Goal: Task Accomplishment & Management: Manage account settings

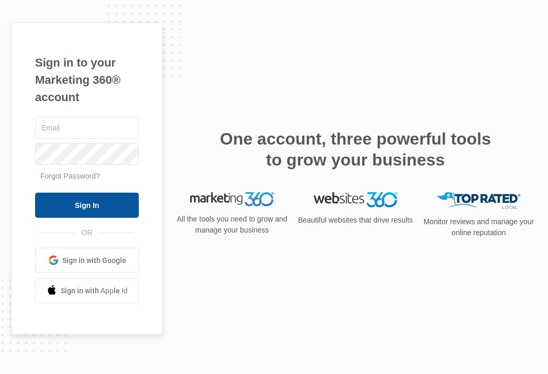
type input "[EMAIL_ADDRESS][DOMAIN_NAME]"
click at [94, 203] on input "Sign In" at bounding box center [87, 205] width 104 height 25
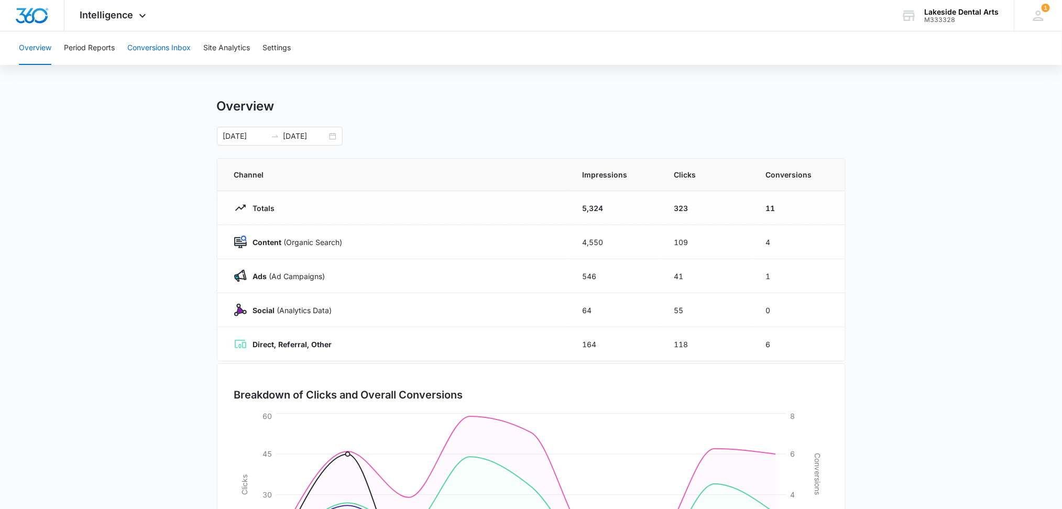
click at [161, 49] on button "Conversions Inbox" at bounding box center [158, 48] width 63 height 34
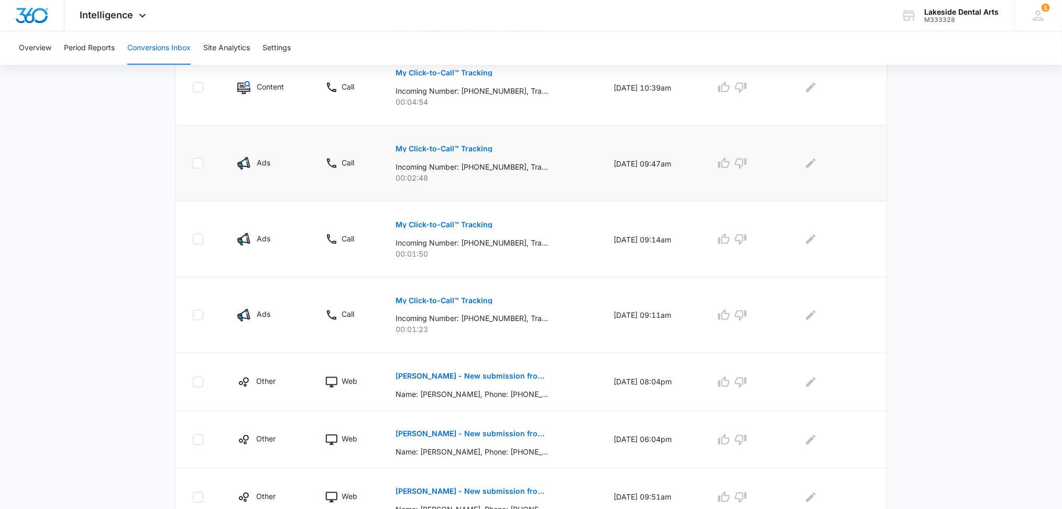
scroll to position [540, 0]
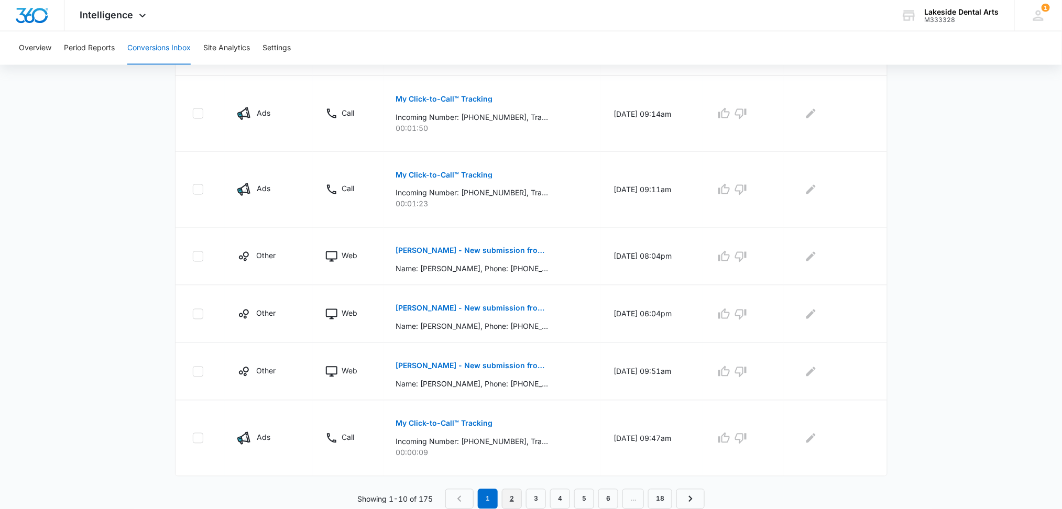
click at [515, 498] on link "2" at bounding box center [512, 500] width 20 height 20
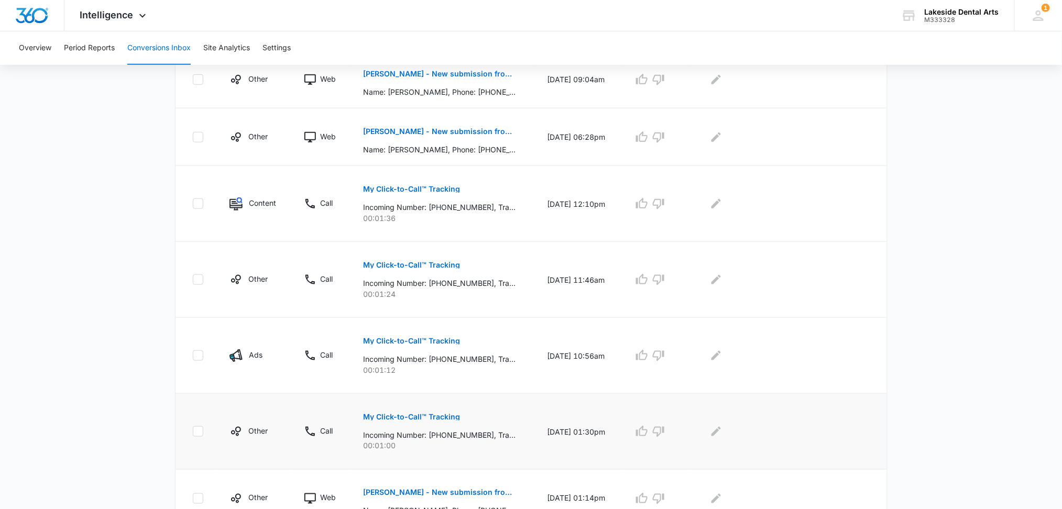
scroll to position [419, 0]
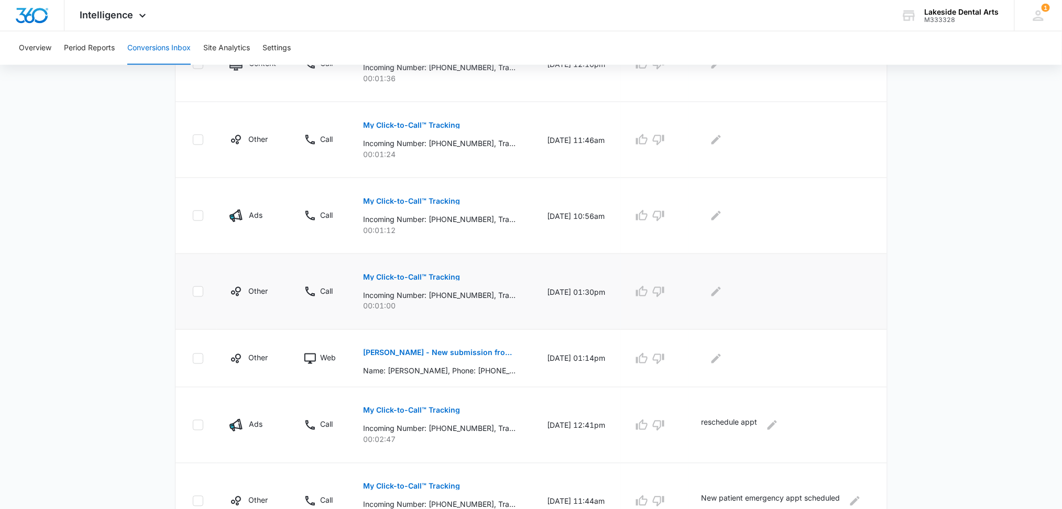
click at [422, 274] on p "My Click-to-Call™ Tracking" at bounding box center [412, 277] width 97 height 7
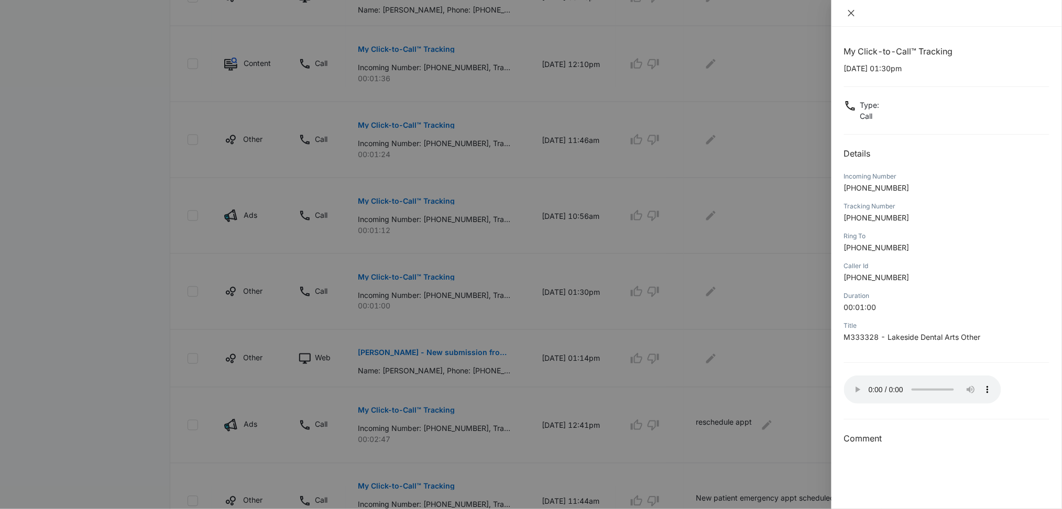
click at [731, 11] on icon "close" at bounding box center [851, 13] width 8 height 8
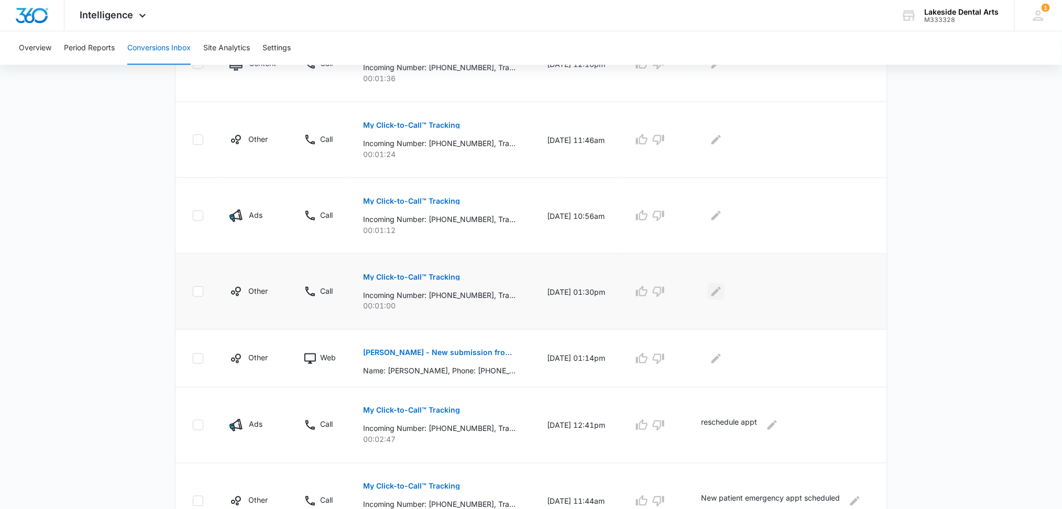
click at [722, 296] on icon "Edit Comments" at bounding box center [716, 292] width 13 height 13
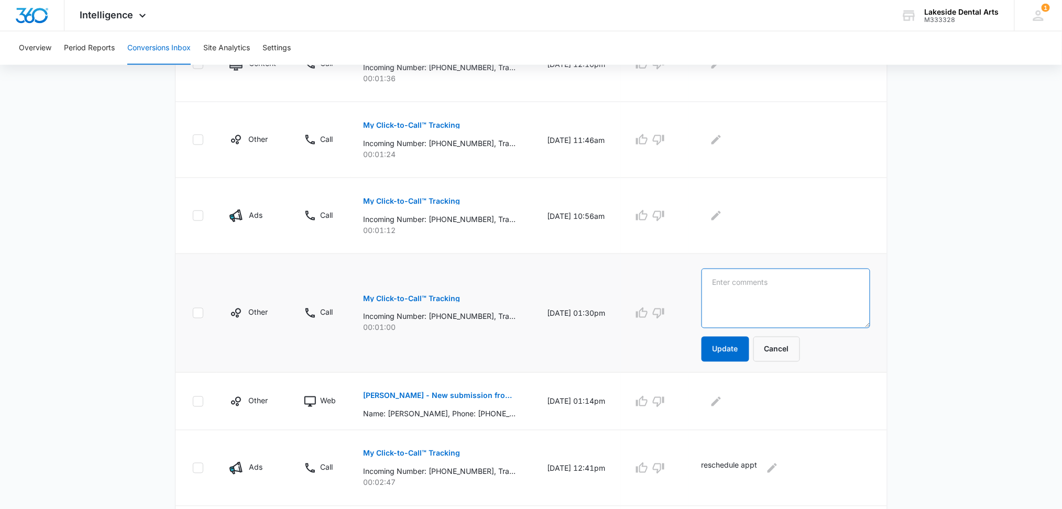
click at [731, 285] on textarea at bounding box center [786, 299] width 169 height 60
type textarea "cancel appt"
click at [731, 351] on button "Update" at bounding box center [726, 349] width 48 height 25
click at [433, 201] on p "My Click-to-Call™ Tracking" at bounding box center [412, 201] width 97 height 7
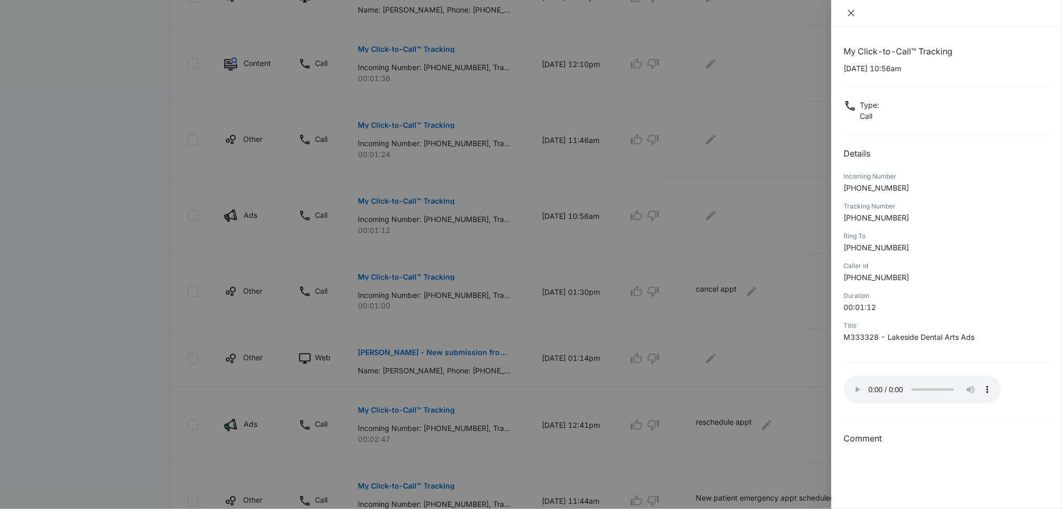
click at [731, 16] on icon "close" at bounding box center [851, 13] width 8 height 8
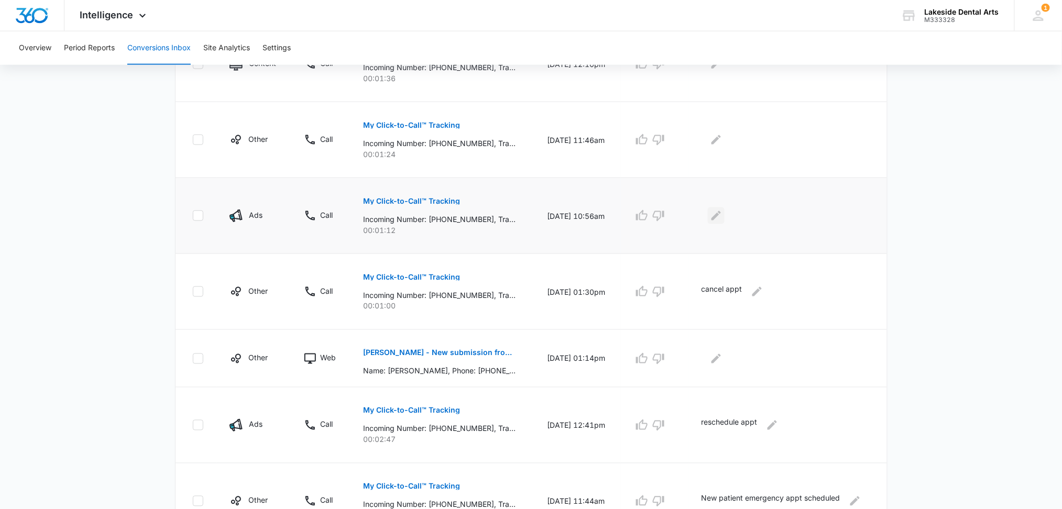
click at [723, 218] on icon "Edit Comments" at bounding box center [716, 216] width 13 height 13
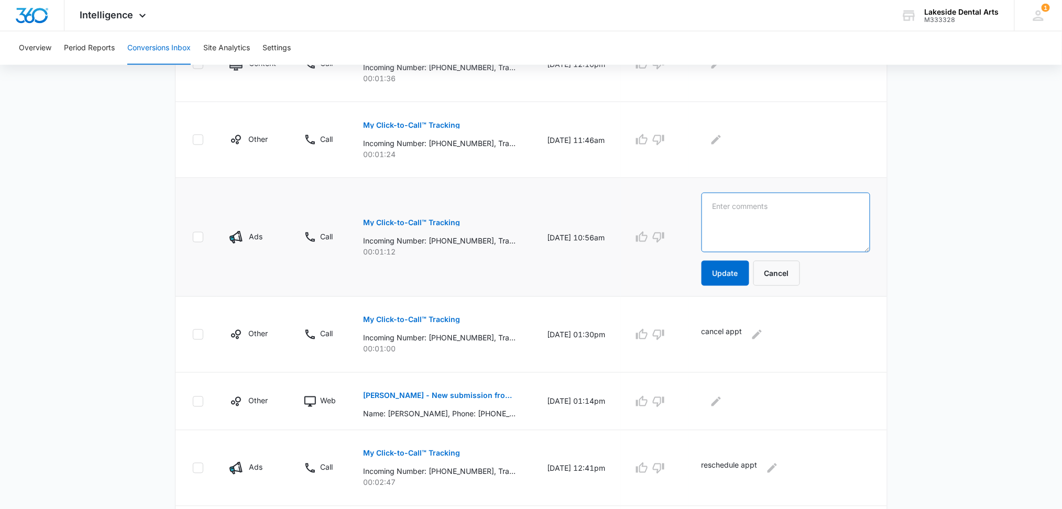
click at [726, 211] on textarea at bounding box center [786, 223] width 169 height 60
type textarea "wrong number"
click at [731, 269] on button "Update" at bounding box center [726, 273] width 48 height 25
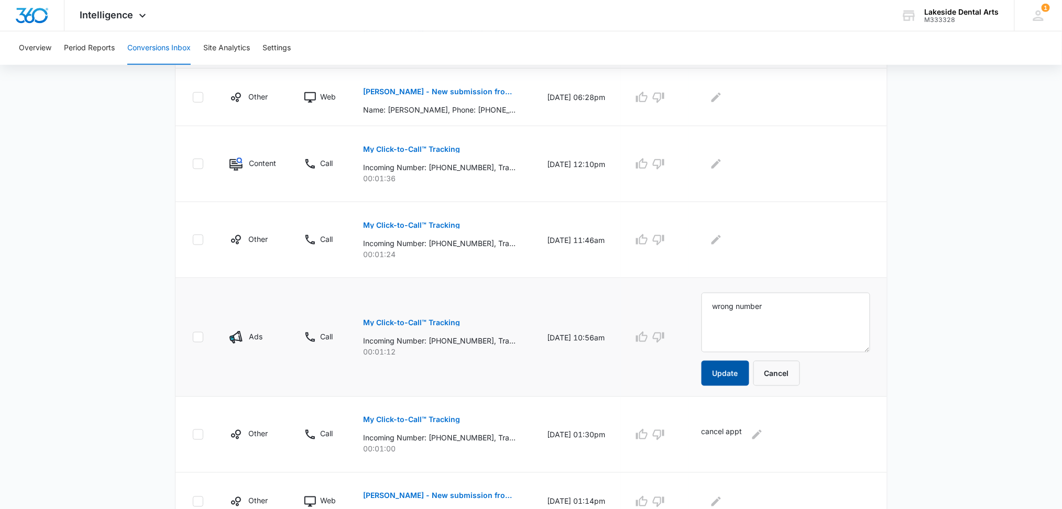
scroll to position [279, 0]
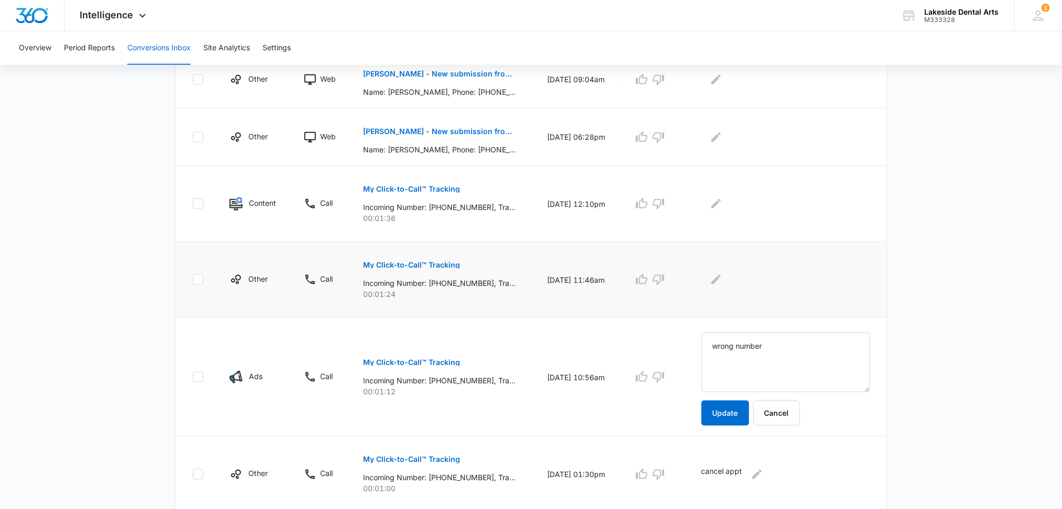
click at [425, 258] on button "My Click-to-Call™ Tracking" at bounding box center [412, 265] width 97 height 25
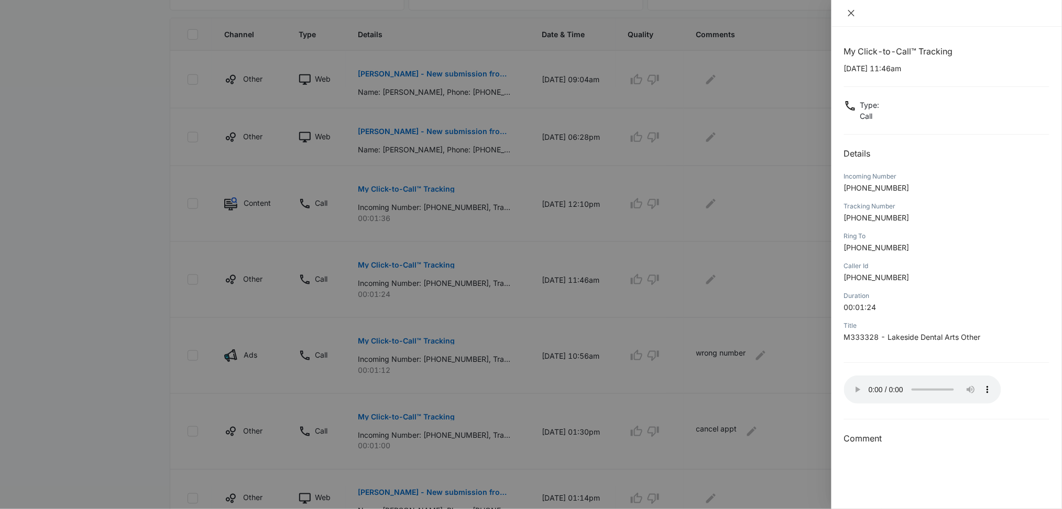
click at [731, 12] on icon "close" at bounding box center [851, 13] width 8 height 8
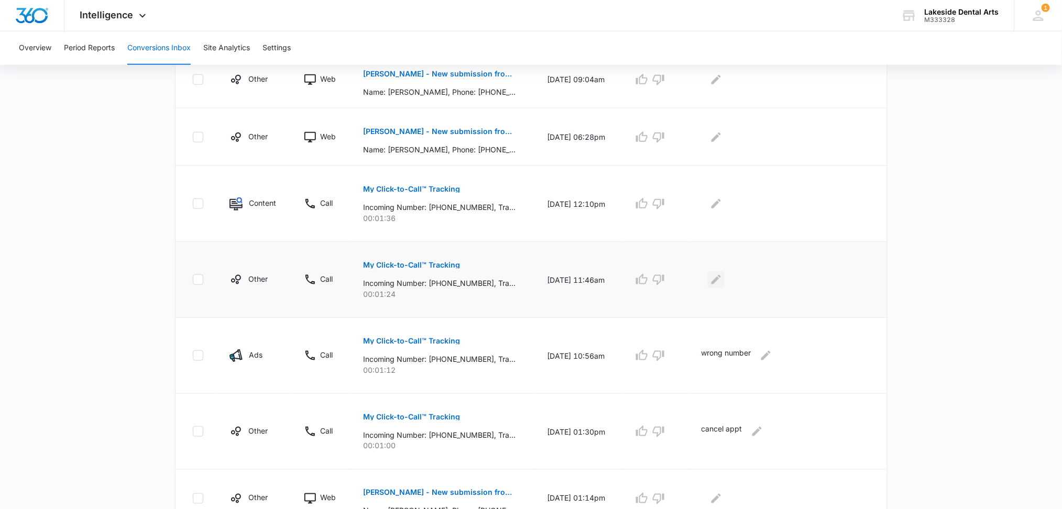
click at [723, 280] on icon "Edit Comments" at bounding box center [716, 280] width 13 height 13
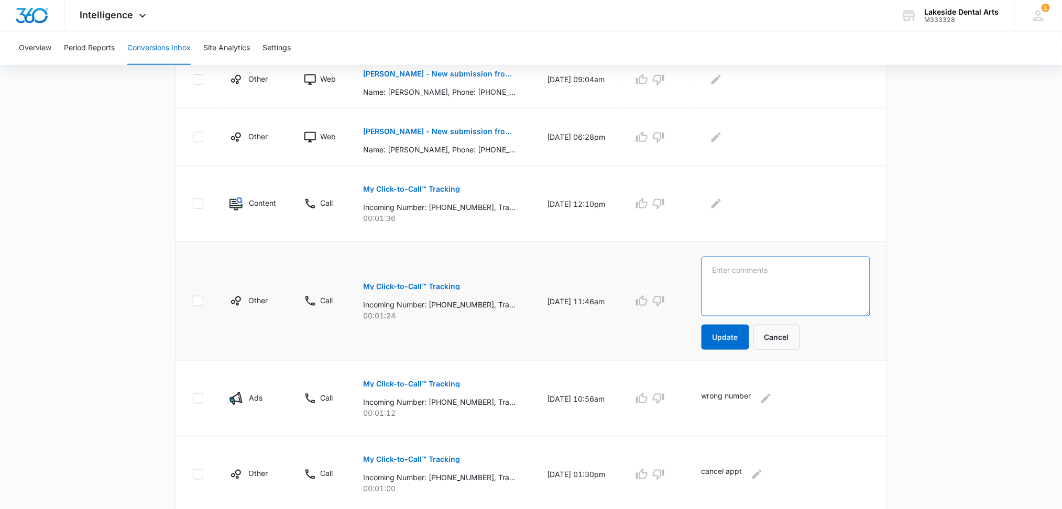
click at [728, 273] on textarea at bounding box center [786, 287] width 169 height 60
type textarea "verifying appt"
drag, startPoint x: 736, startPoint y: 336, endPoint x: 733, endPoint y: 331, distance: 6.1
click at [731, 336] on button "Update" at bounding box center [726, 337] width 48 height 25
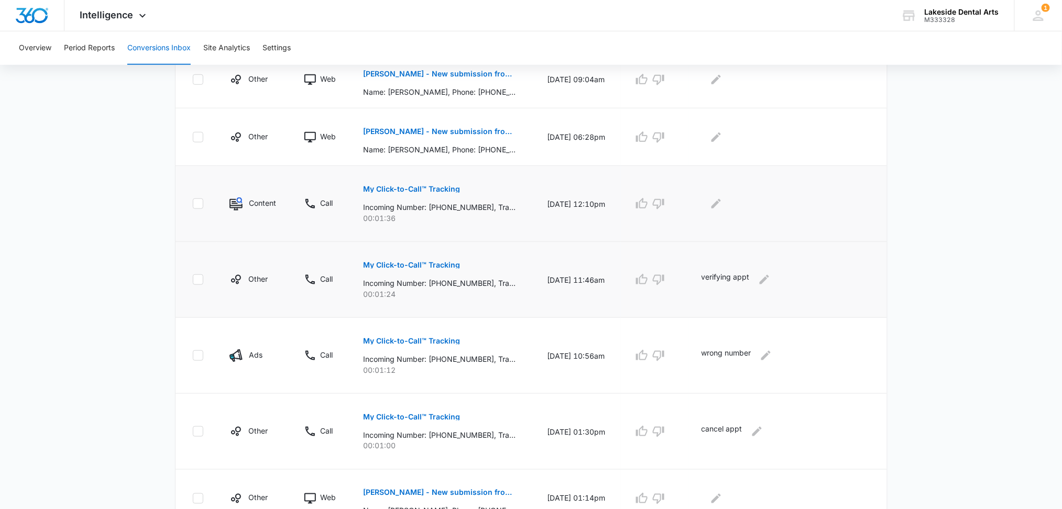
click at [435, 186] on p "My Click-to-Call™ Tracking" at bounding box center [412, 189] width 97 height 7
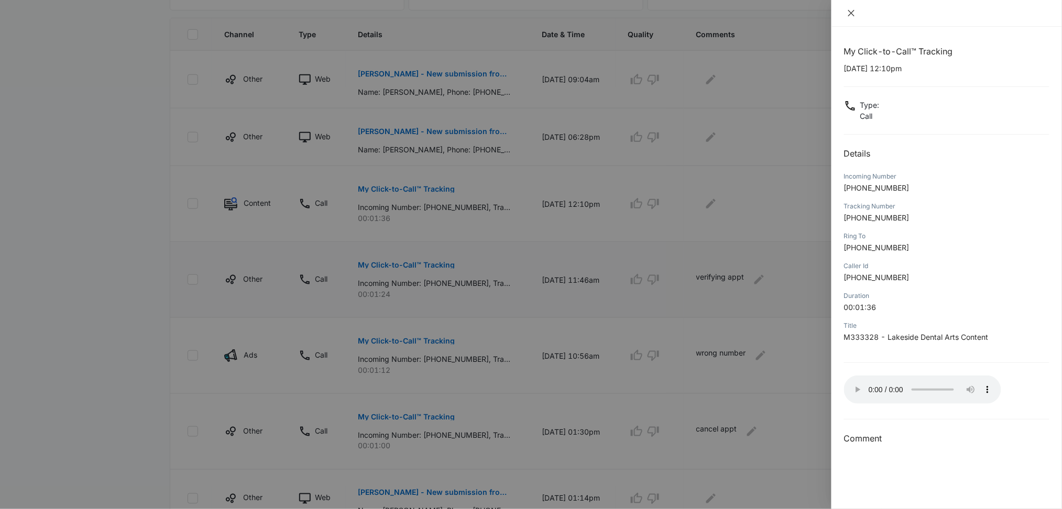
click at [731, 15] on icon "close" at bounding box center [851, 13] width 8 height 8
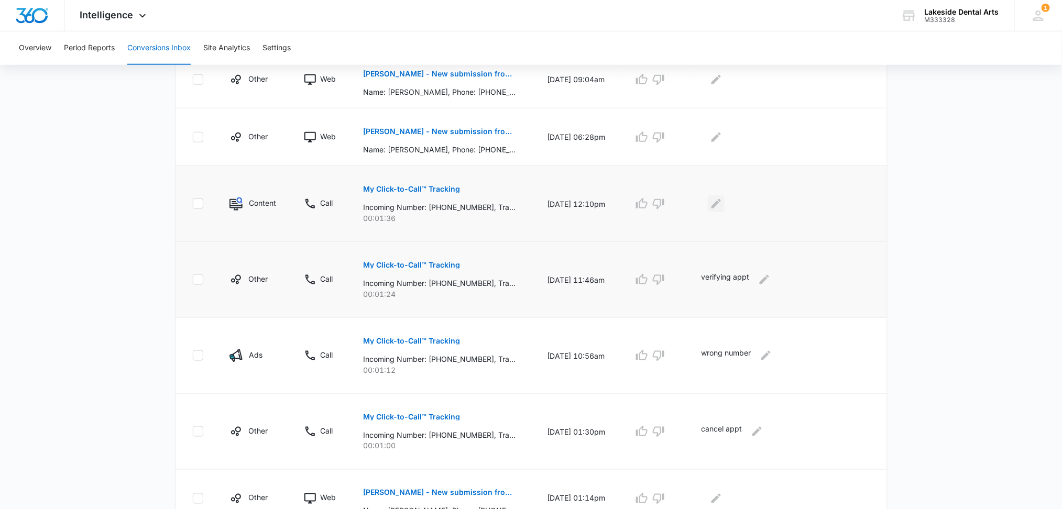
click at [721, 202] on icon "Edit Comments" at bounding box center [716, 203] width 9 height 9
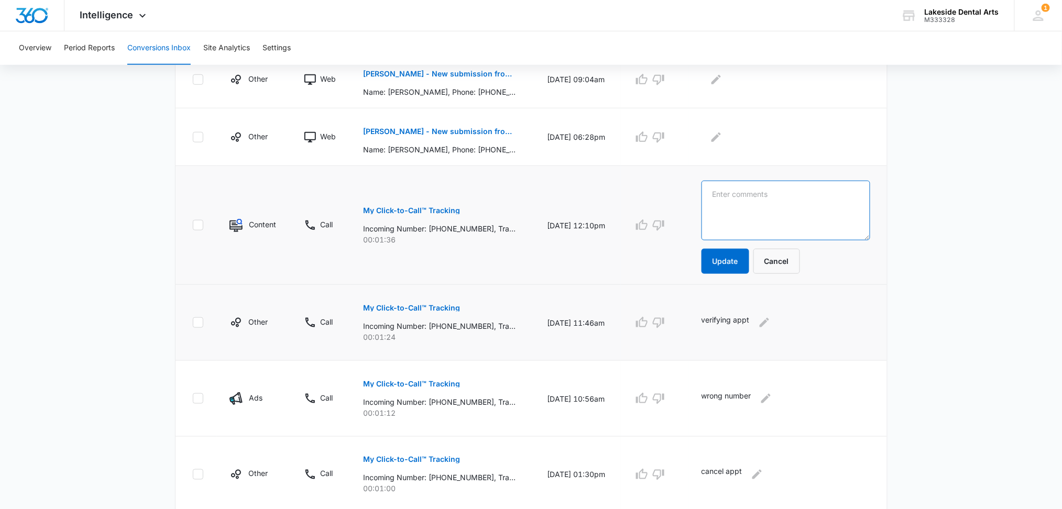
click at [731, 191] on textarea at bounding box center [786, 211] width 169 height 60
type textarea "Sebring Oral Surgery regarding Loraine Agren"
click at [725, 261] on button "Update" at bounding box center [726, 261] width 48 height 25
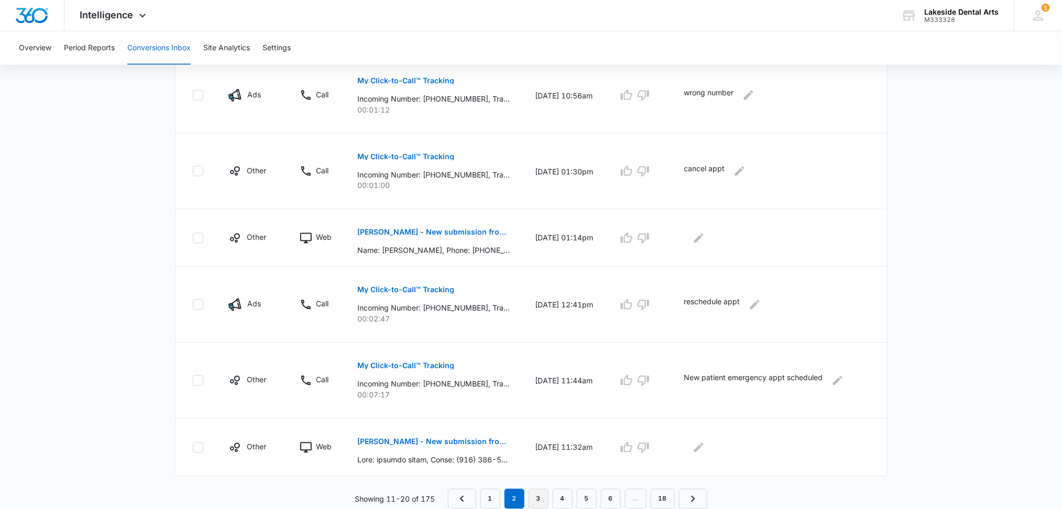
scroll to position [540, 0]
click at [490, 497] on link "1" at bounding box center [491, 500] width 20 height 20
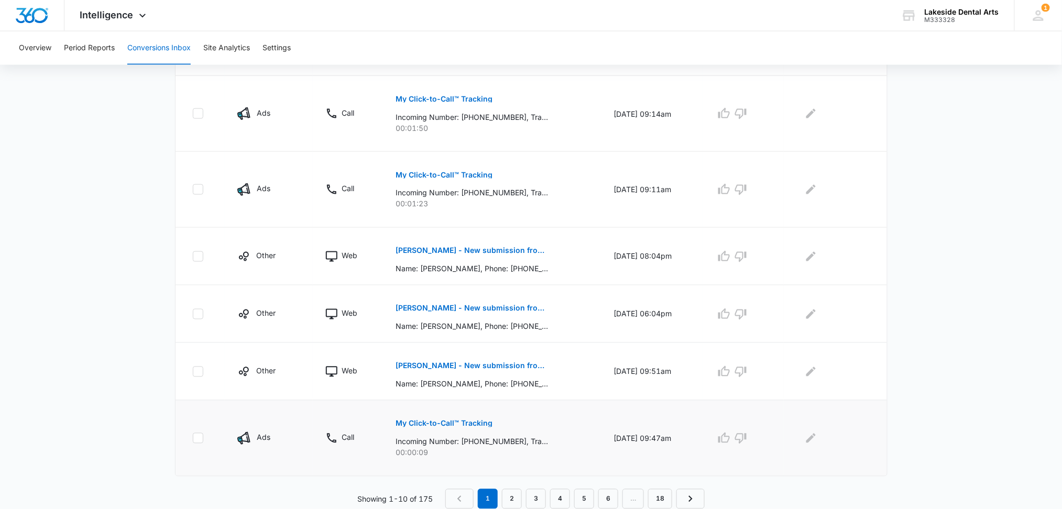
click at [463, 421] on p "My Click-to-Call™ Tracking" at bounding box center [444, 423] width 97 height 7
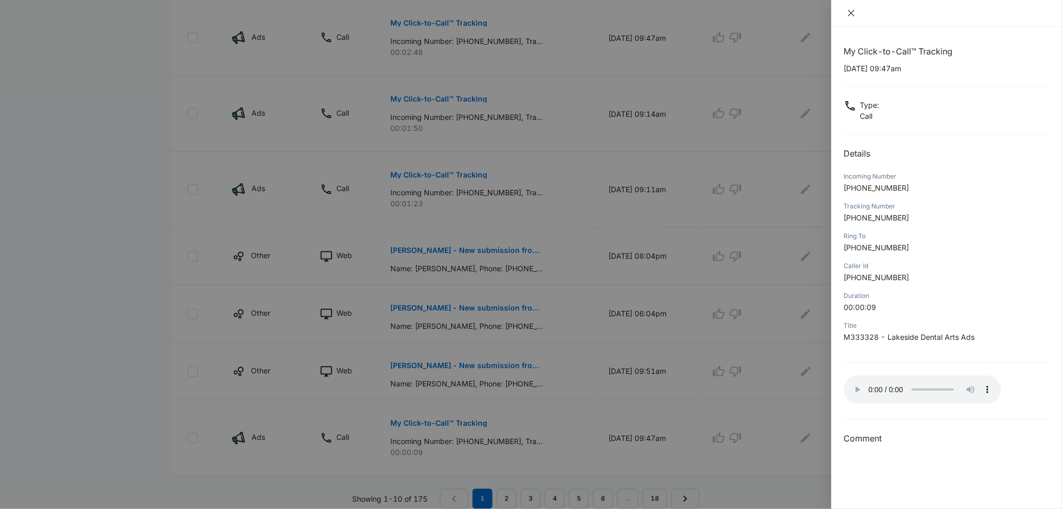
click at [731, 14] on icon "close" at bounding box center [851, 13] width 8 height 8
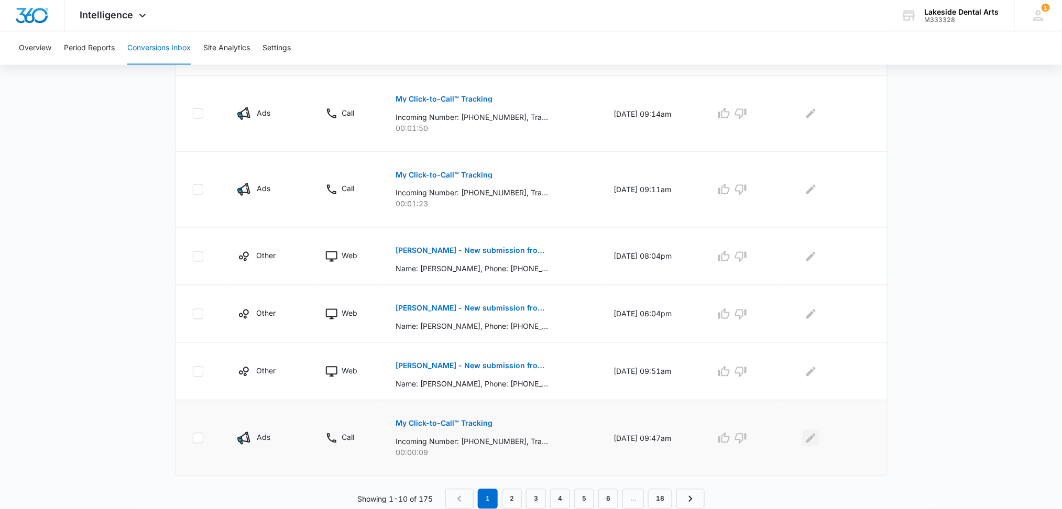
click at [731, 440] on icon "Edit Comments" at bounding box center [811, 438] width 13 height 13
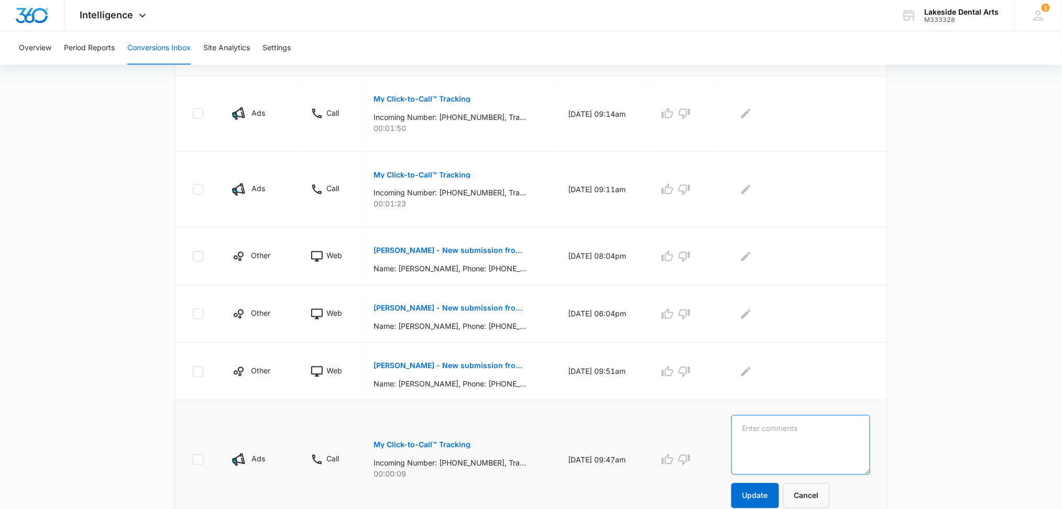
click at [731, 434] on textarea at bounding box center [801, 446] width 139 height 60
type textarea "hang up"
click at [731, 496] on button "Update" at bounding box center [756, 496] width 48 height 25
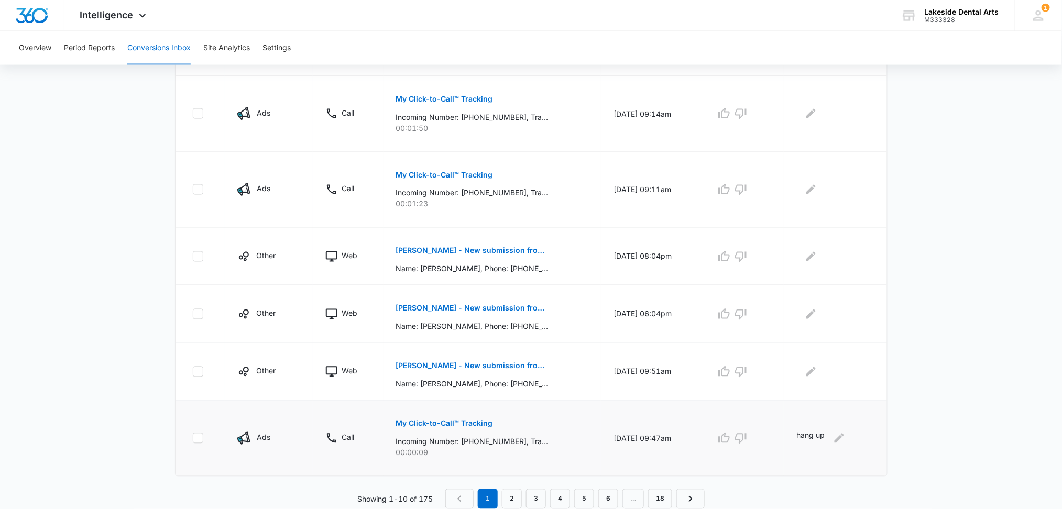
click at [469, 422] on p "My Click-to-Call™ Tracking" at bounding box center [444, 423] width 97 height 7
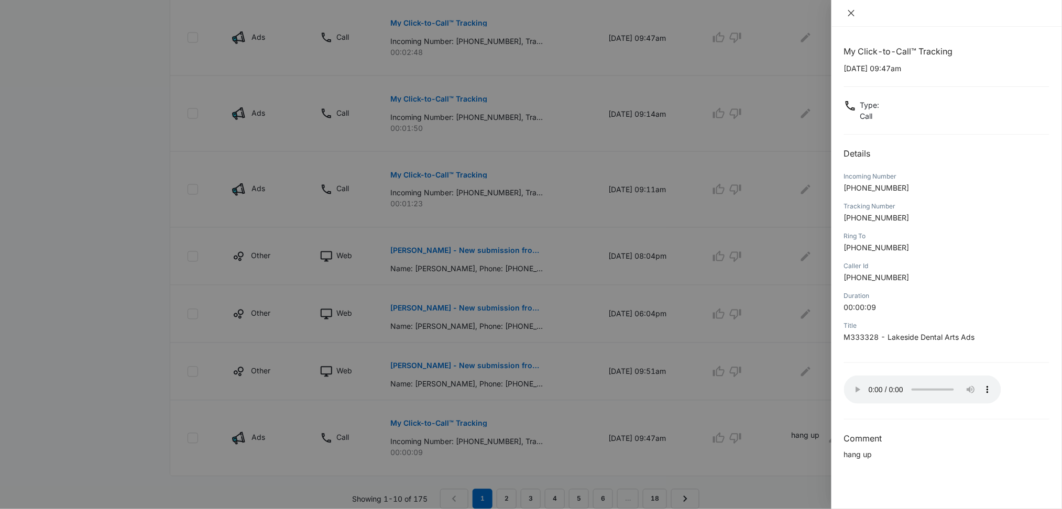
click at [731, 13] on button "Close" at bounding box center [851, 12] width 15 height 9
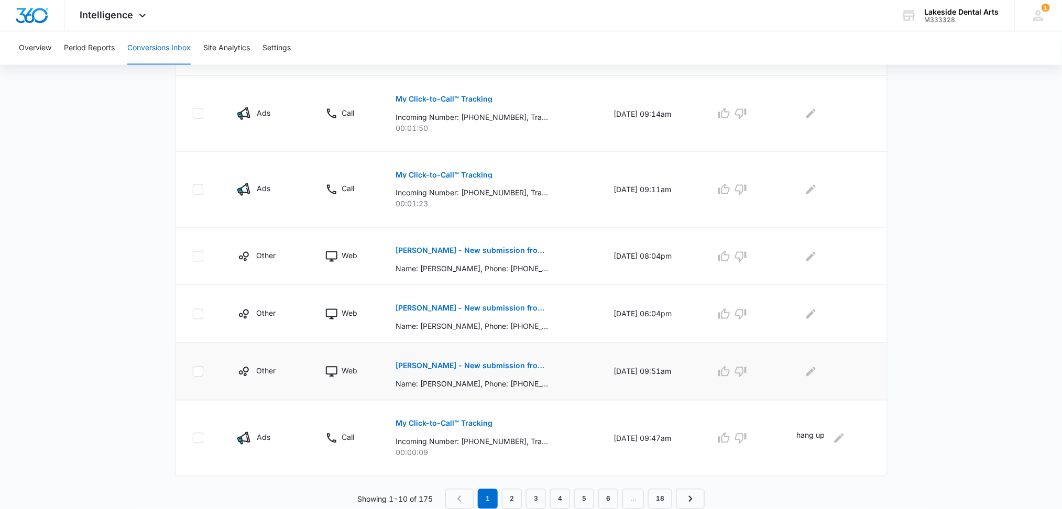
click at [510, 364] on p "Rebecca Pritchard - New submission from Medical Request Appointment Form" at bounding box center [472, 366] width 153 height 7
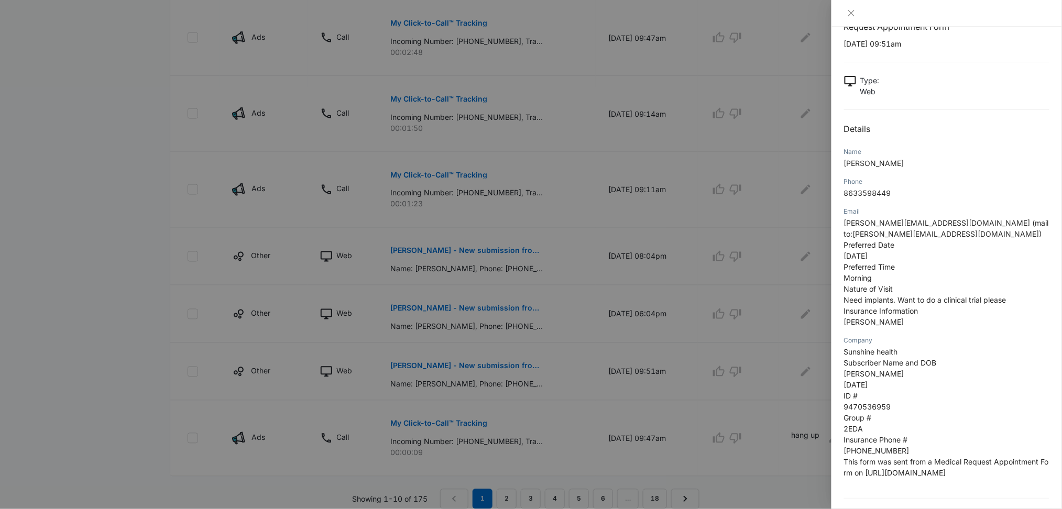
scroll to position [70, 0]
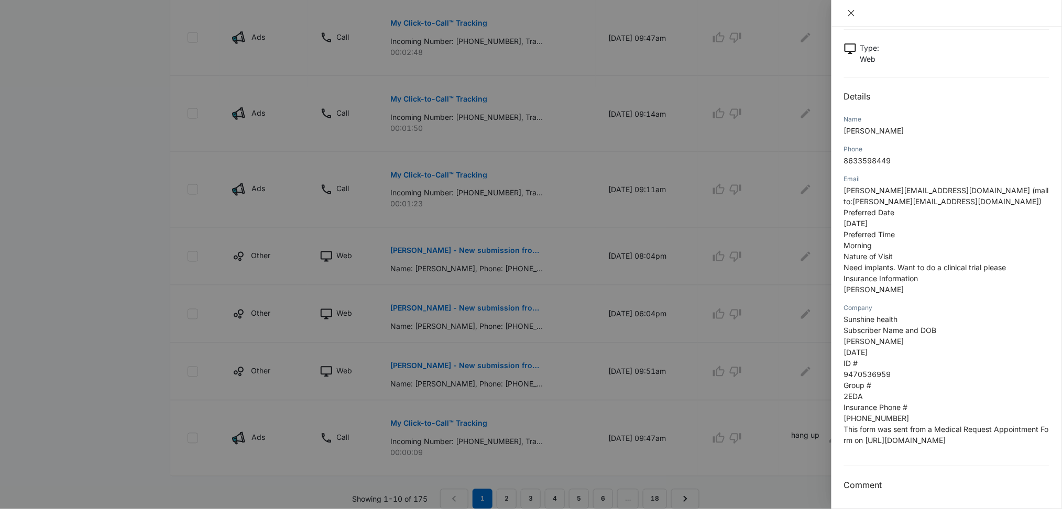
click at [731, 16] on icon "close" at bounding box center [851, 13] width 8 height 8
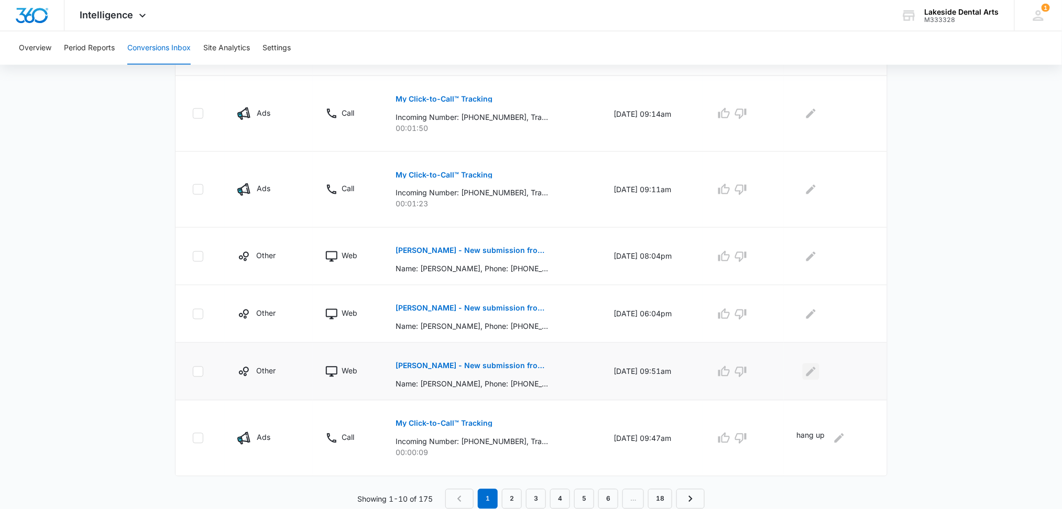
click at [731, 372] on icon "Edit Comments" at bounding box center [811, 372] width 13 height 13
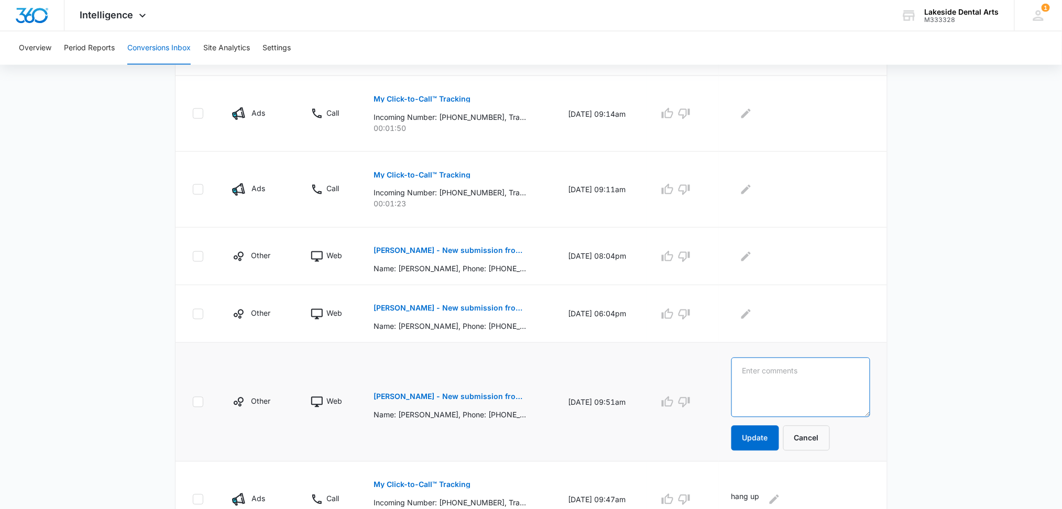
click at [731, 369] on textarea at bounding box center [801, 388] width 139 height 60
click at [731, 373] on textarea "Clnical Trail" at bounding box center [801, 388] width 139 height 60
click at [731, 372] on textarea "Clinical Trail" at bounding box center [801, 388] width 139 height 60
drag, startPoint x: 804, startPoint y: 370, endPoint x: 825, endPoint y: 374, distance: 21.8
click at [731, 370] on textarea "Clinical Trail" at bounding box center [801, 388] width 139 height 60
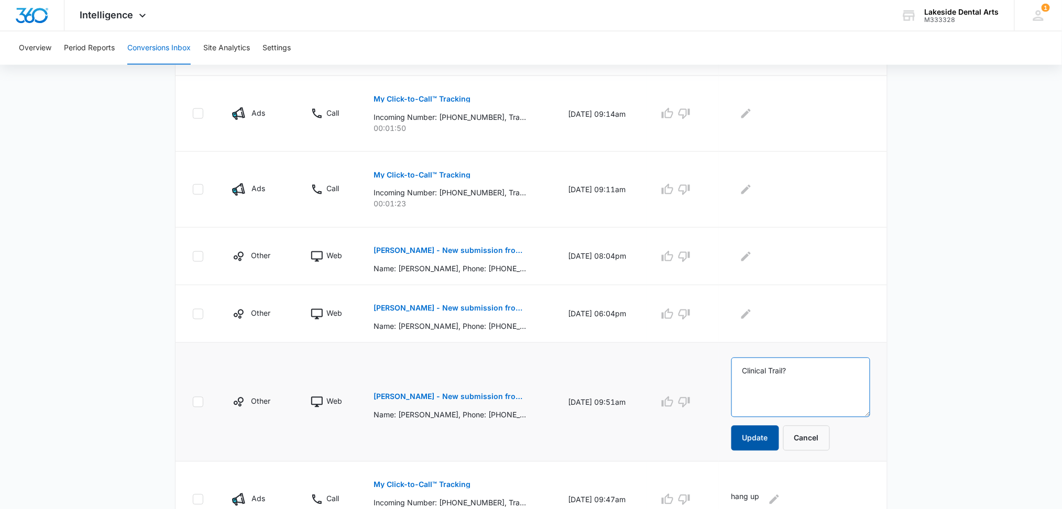
type textarea "Clinical Trail?"
click at [731, 434] on button "Update" at bounding box center [756, 438] width 48 height 25
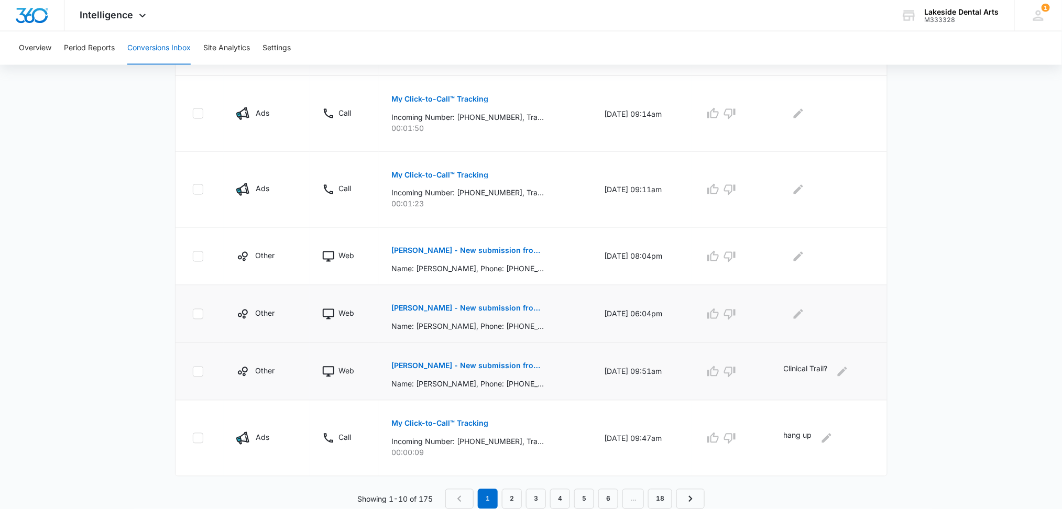
click at [493, 304] on button "Nancy Hendren - New submission from Medical Request Appointment Form" at bounding box center [467, 308] width 153 height 25
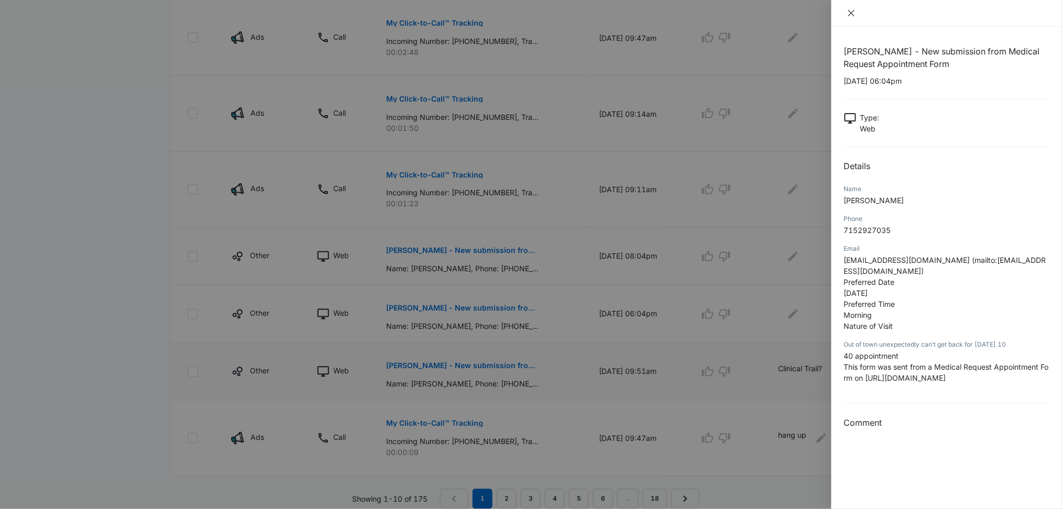
click at [731, 14] on icon "close" at bounding box center [851, 13] width 8 height 8
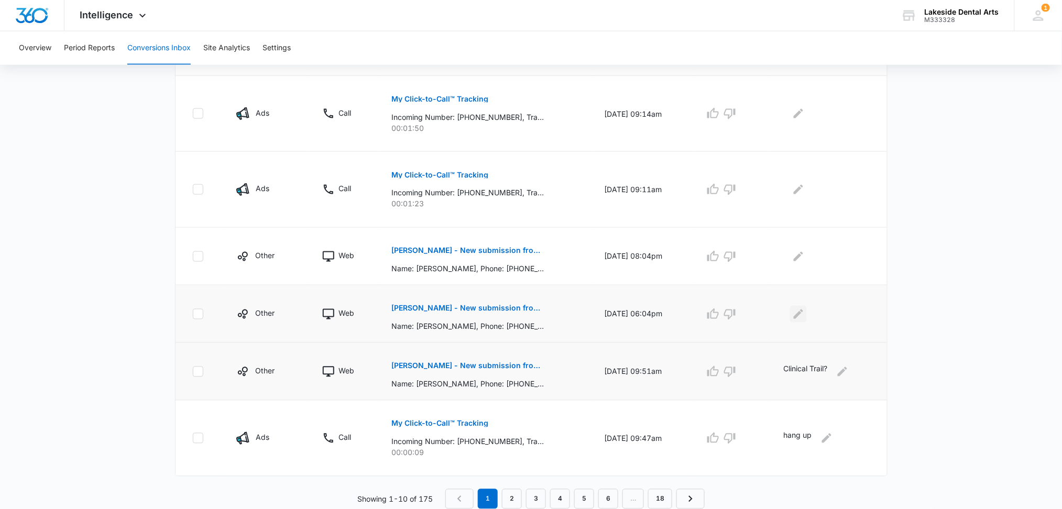
click at [731, 314] on icon "Edit Comments" at bounding box center [798, 313] width 9 height 9
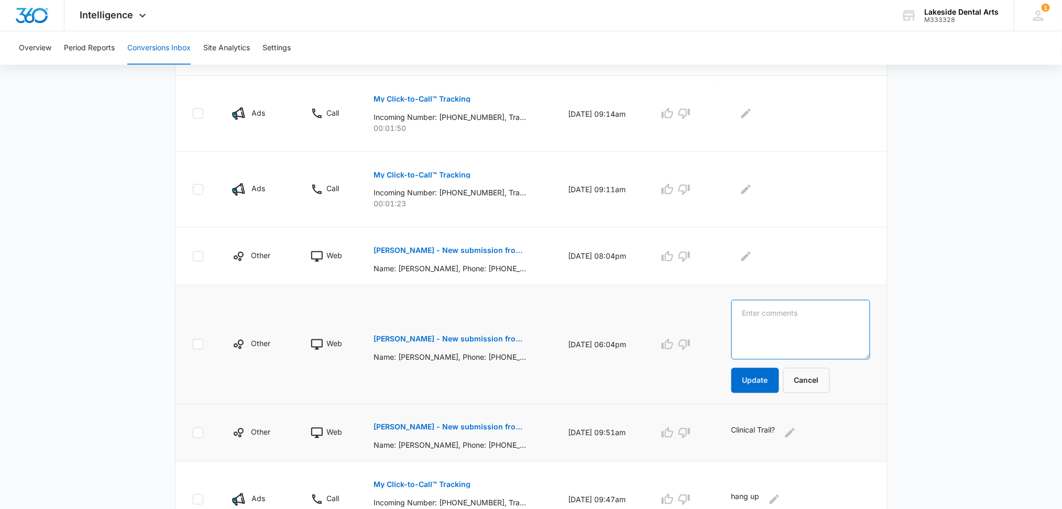
click at [731, 314] on textarea at bounding box center [801, 330] width 139 height 60
type textarea "request new appt"
click at [731, 379] on button "Update" at bounding box center [756, 380] width 48 height 25
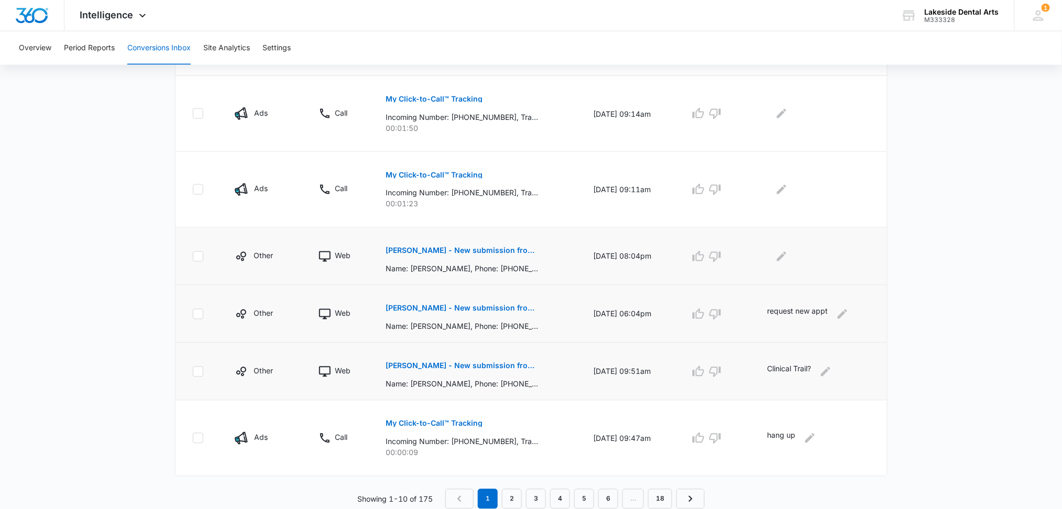
click at [498, 252] on p "Gene Melcher - New submission from Contact Us Form" at bounding box center [462, 250] width 153 height 7
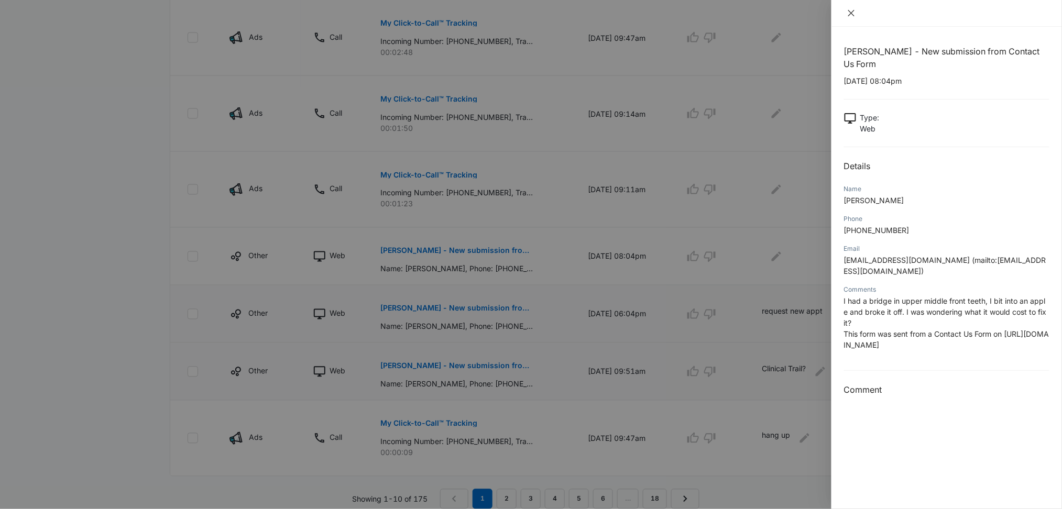
click at [731, 16] on icon "close" at bounding box center [851, 13] width 8 height 8
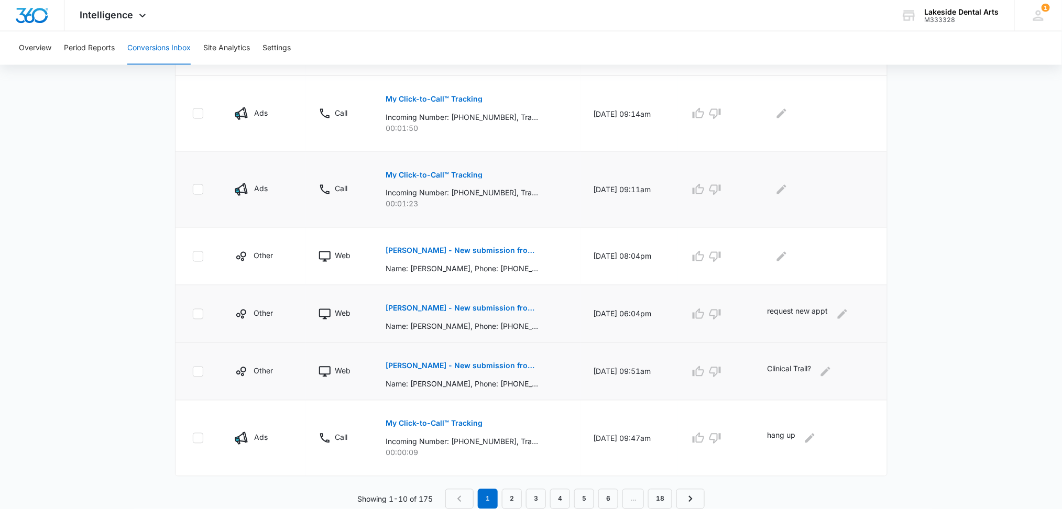
click at [435, 175] on p "My Click-to-Call™ Tracking" at bounding box center [434, 174] width 97 height 7
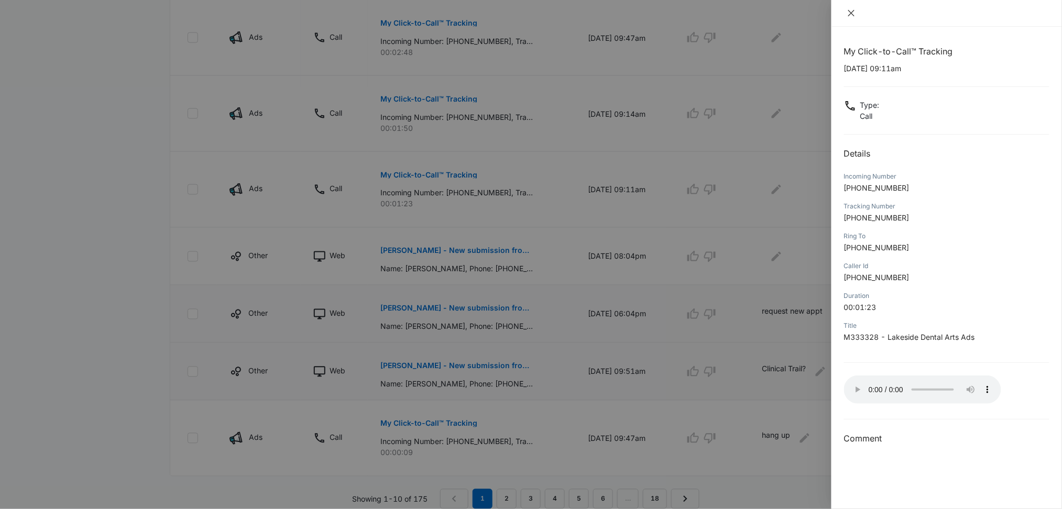
click at [731, 13] on icon "close" at bounding box center [851, 13] width 8 height 8
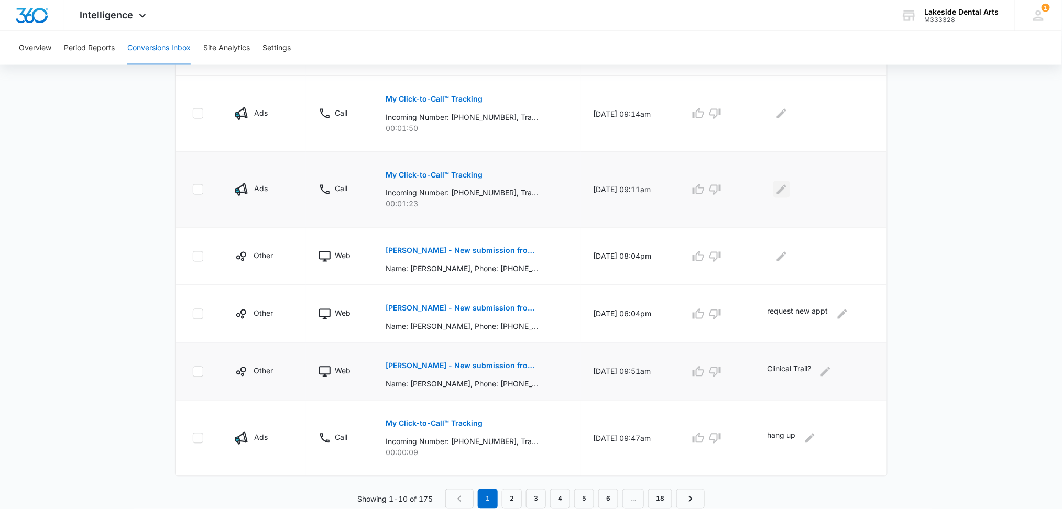
click at [731, 191] on icon "Edit Comments" at bounding box center [782, 189] width 13 height 13
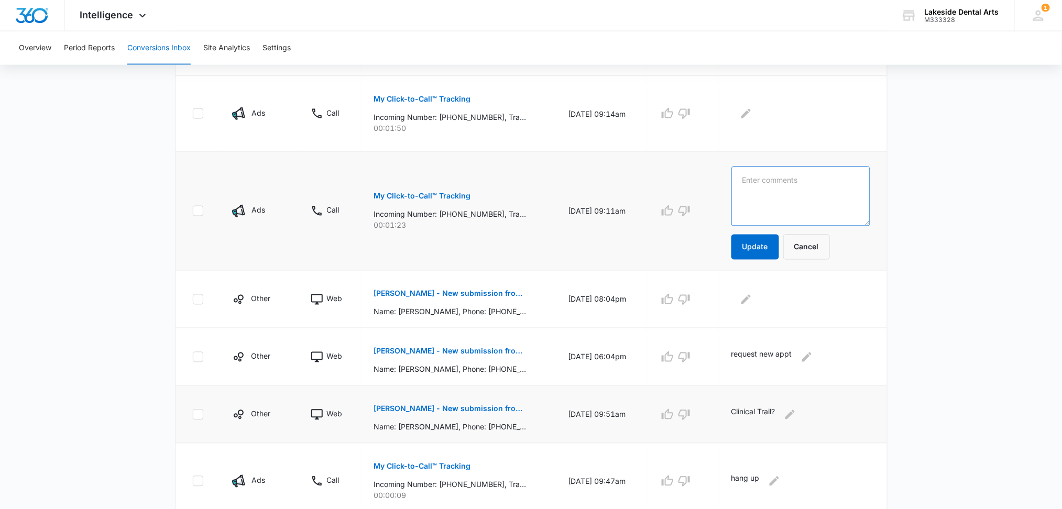
click at [731, 183] on textarea at bounding box center [801, 197] width 139 height 60
type textarea "reschedule appt"
click at [731, 250] on button "Update" at bounding box center [756, 247] width 48 height 25
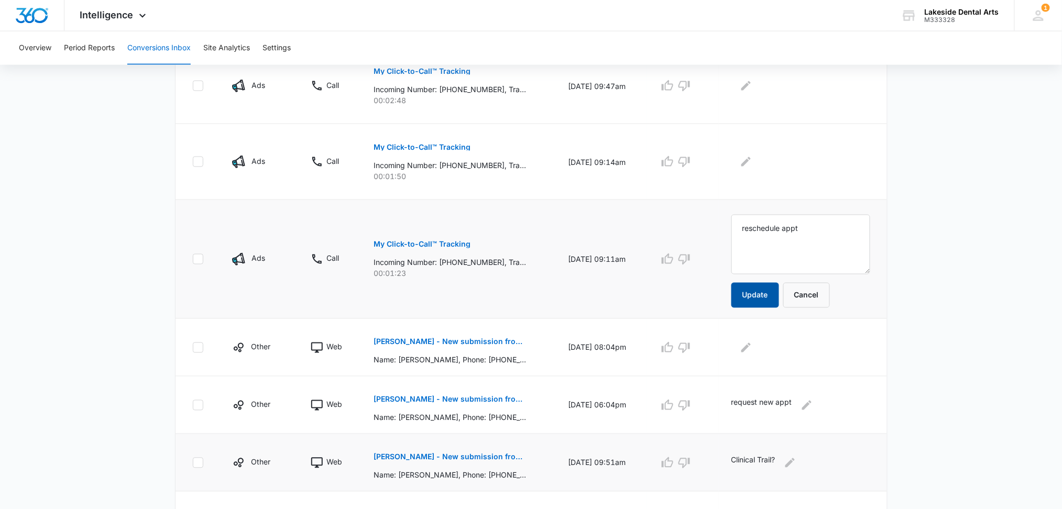
scroll to position [470, 0]
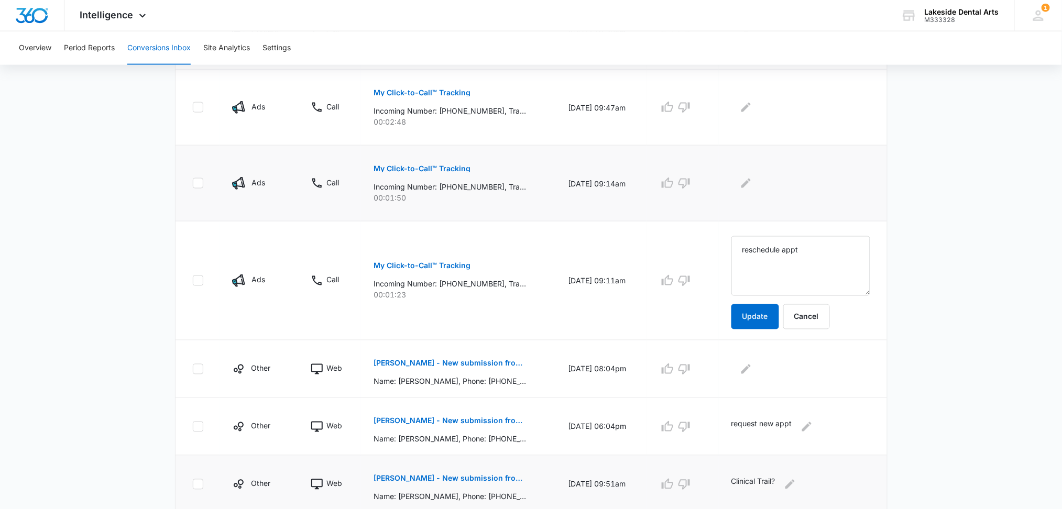
click at [431, 167] on p "My Click-to-Call™ Tracking" at bounding box center [422, 168] width 97 height 7
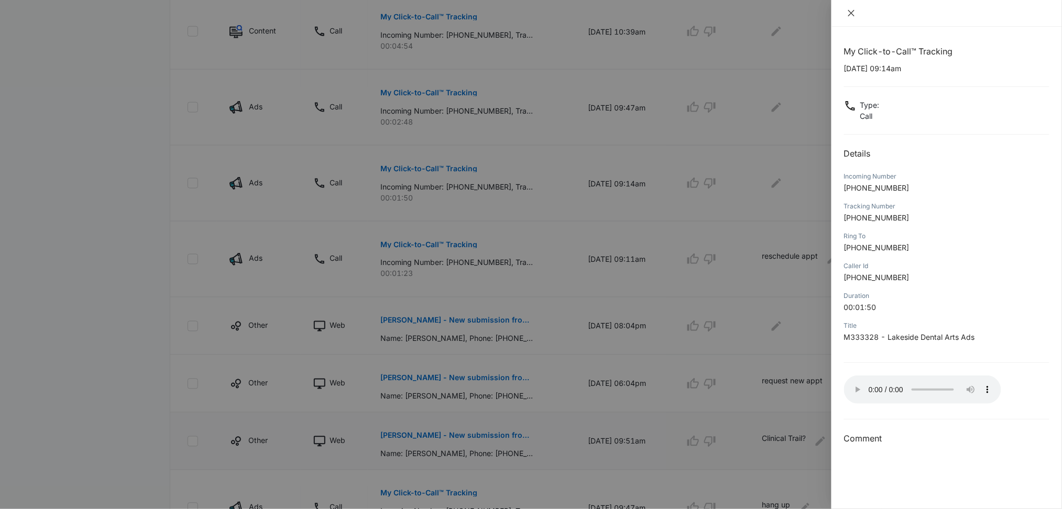
click at [731, 17] on button "Close" at bounding box center [851, 12] width 15 height 9
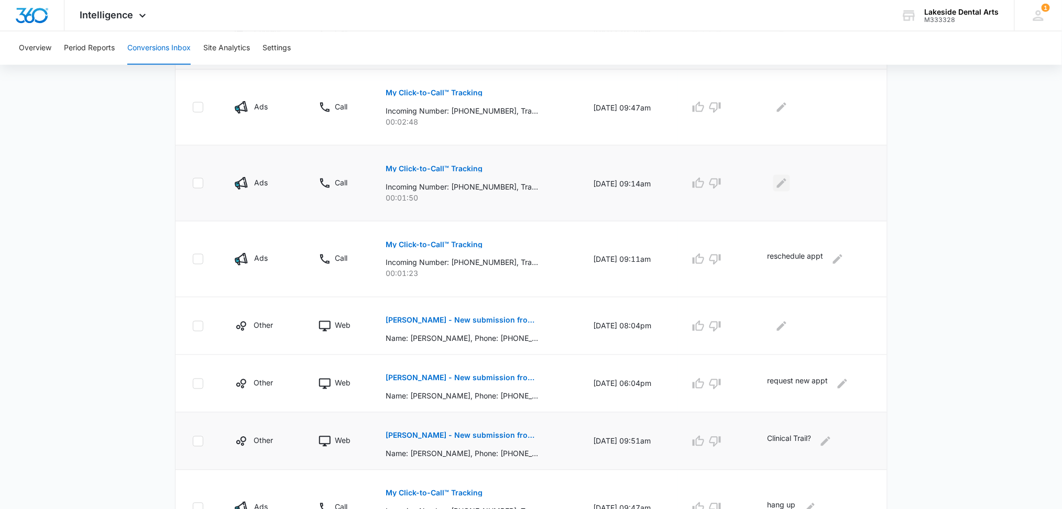
click at [731, 184] on icon "Edit Comments" at bounding box center [782, 183] width 13 height 13
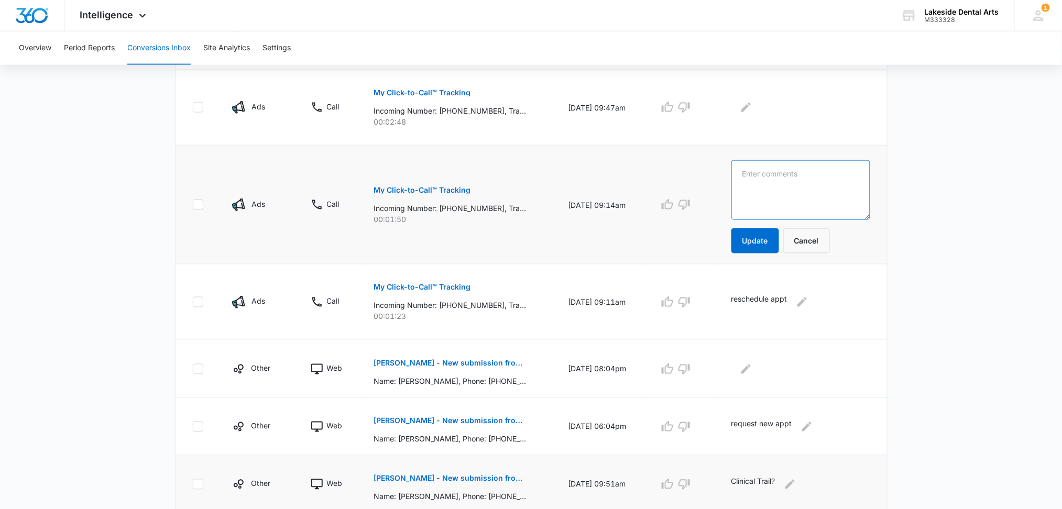
click at [731, 176] on textarea at bounding box center [801, 190] width 139 height 60
type textarea "reschedule appt"
click at [731, 236] on button "Update" at bounding box center [756, 241] width 48 height 25
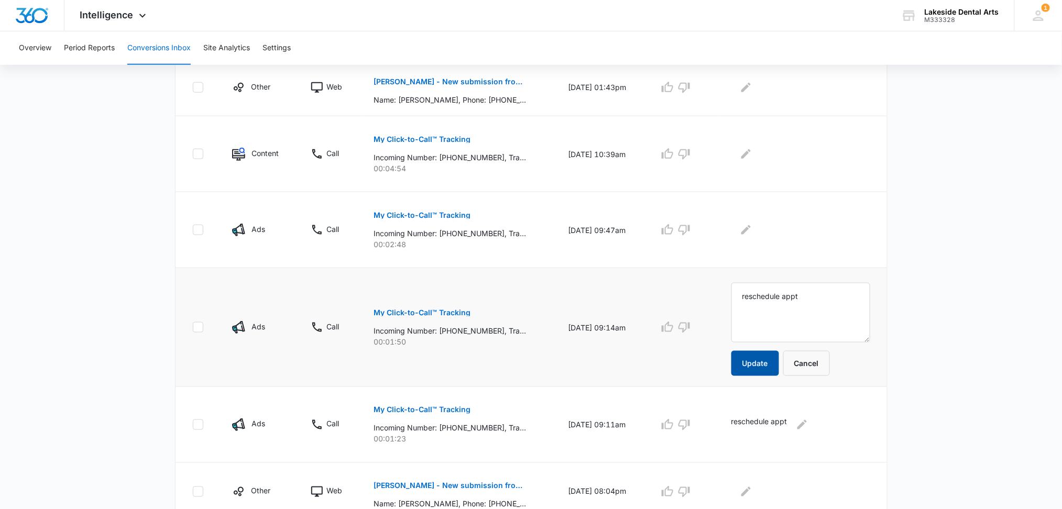
scroll to position [330, 0]
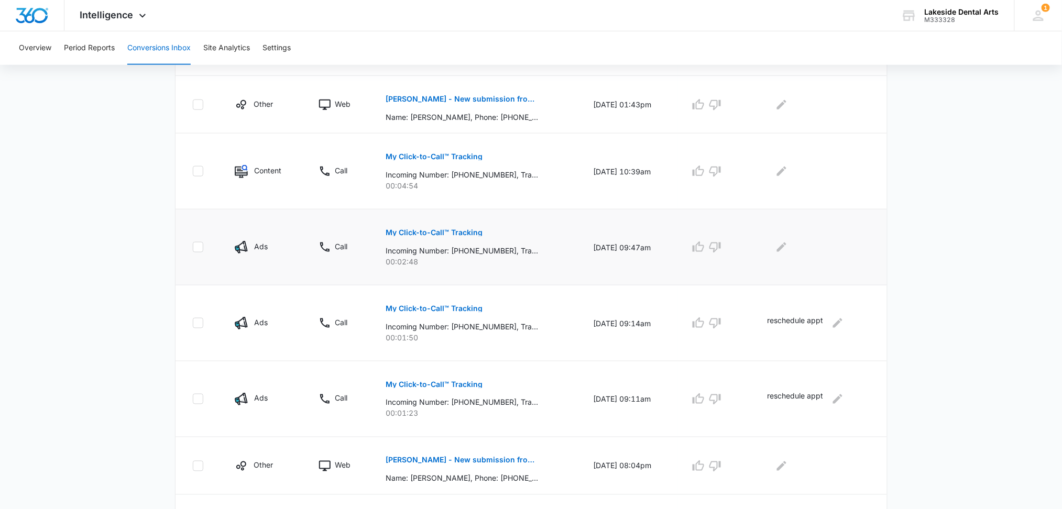
click at [431, 232] on p "My Click-to-Call™ Tracking" at bounding box center [434, 232] width 97 height 7
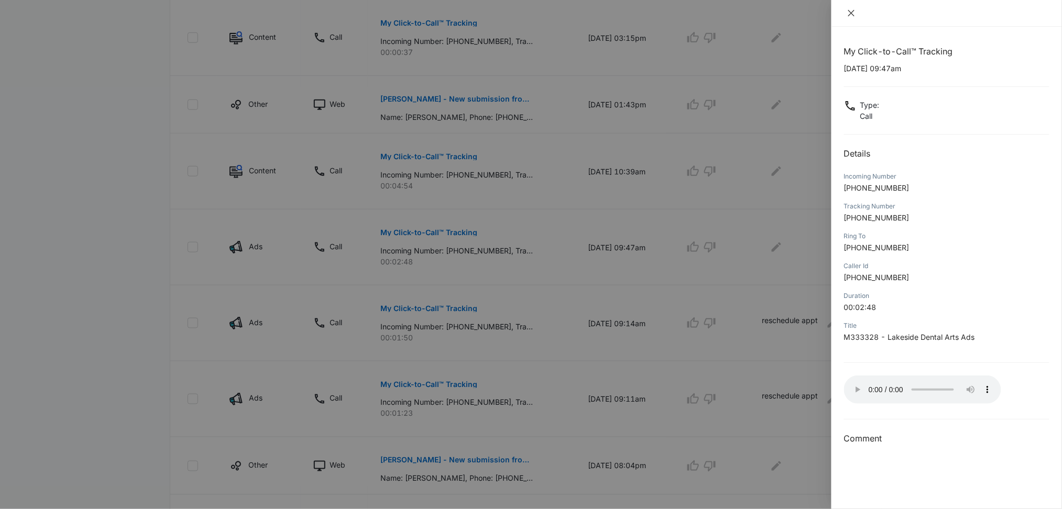
click at [731, 15] on icon "close" at bounding box center [851, 13] width 8 height 8
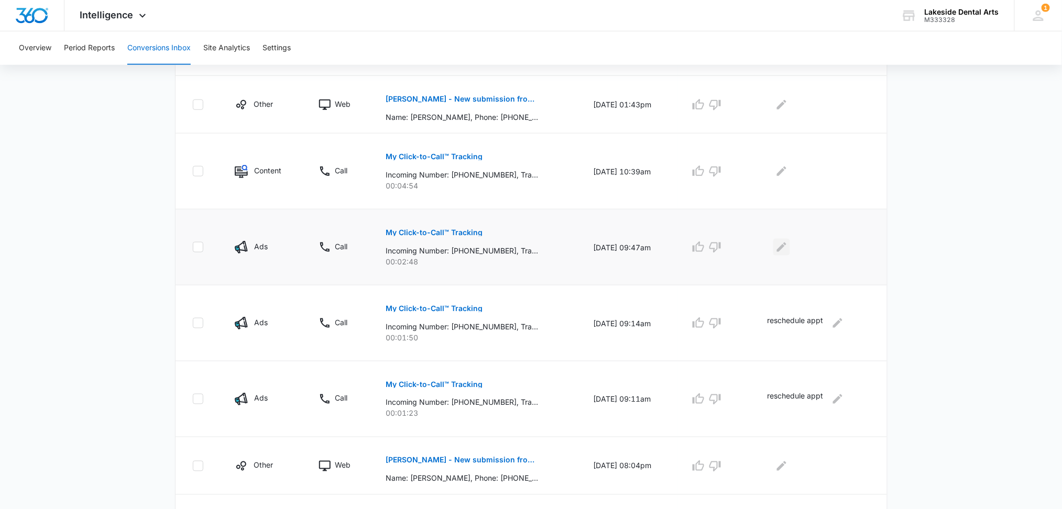
click at [731, 254] on button "Edit Comments" at bounding box center [782, 247] width 17 height 17
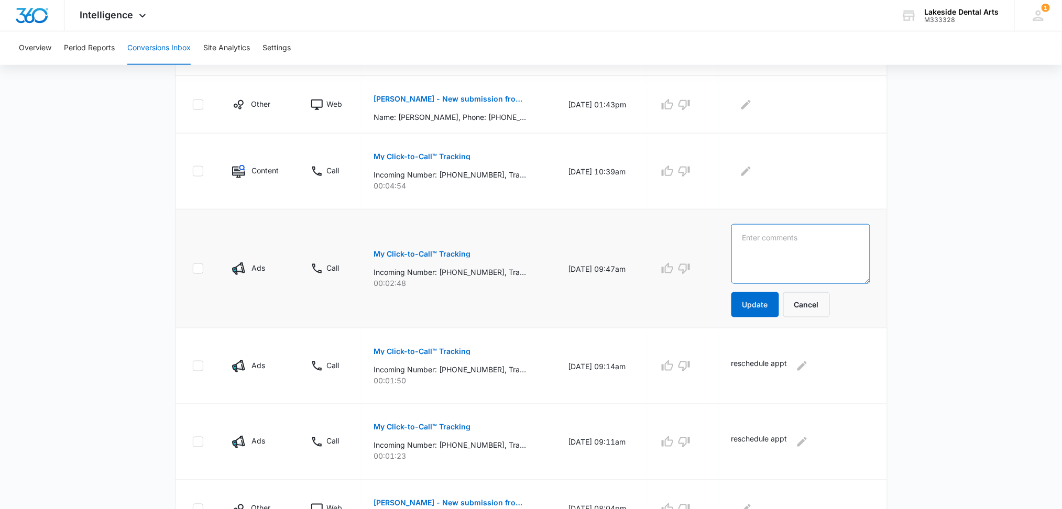
click at [731, 244] on textarea at bounding box center [801, 254] width 139 height 60
type textarea "reschedule appt"
click at [731, 306] on button "Update" at bounding box center [756, 304] width 48 height 25
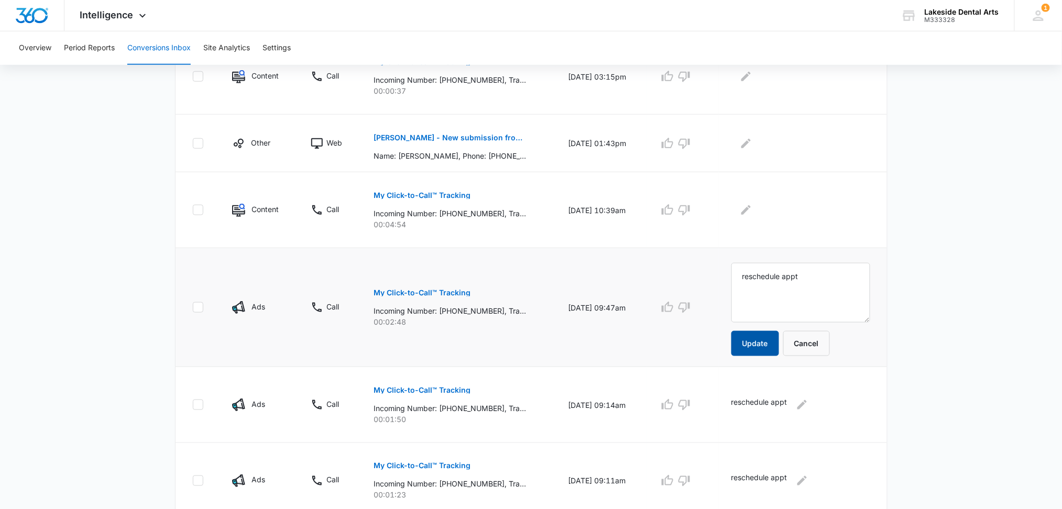
scroll to position [260, 0]
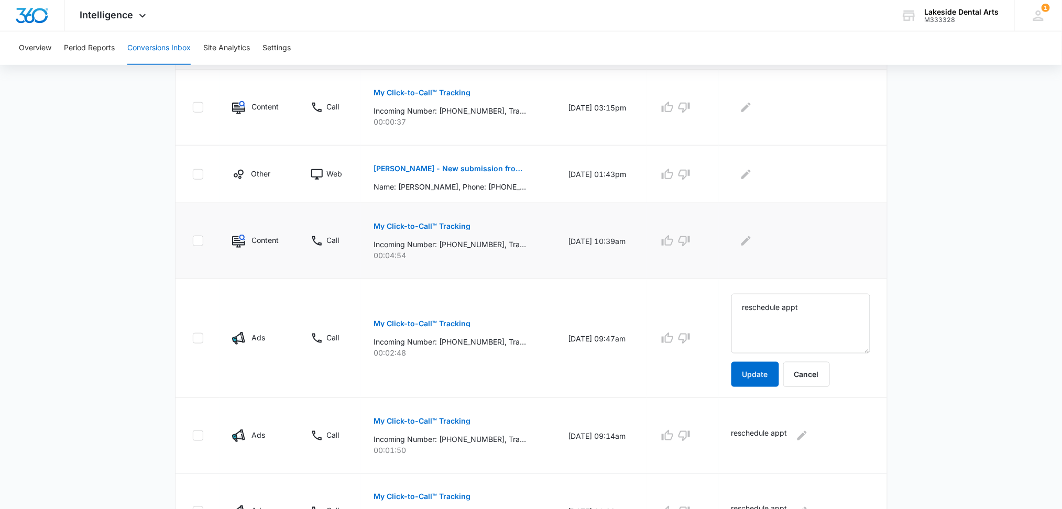
click at [415, 226] on p "My Click-to-Call™ Tracking" at bounding box center [422, 226] width 97 height 7
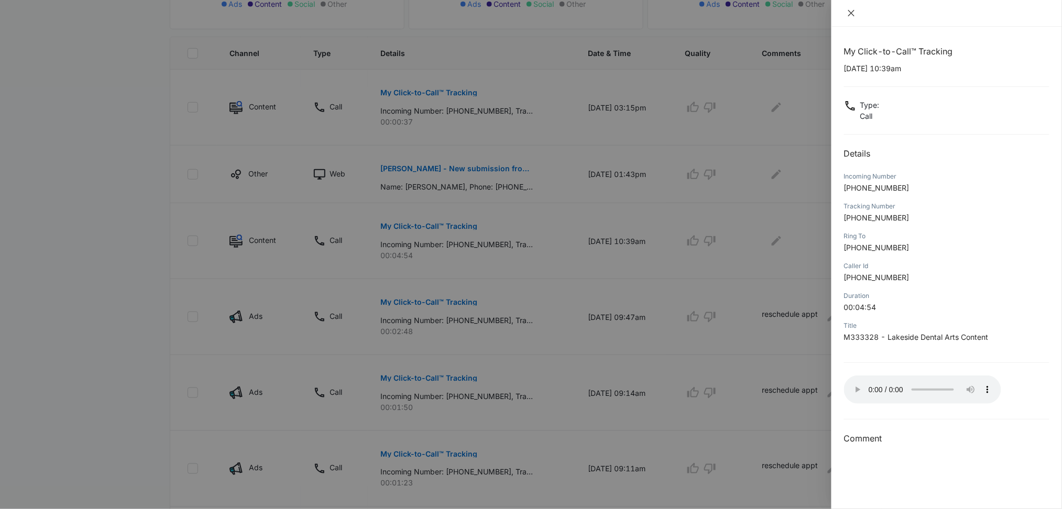
click at [731, 15] on icon "close" at bounding box center [851, 13] width 8 height 8
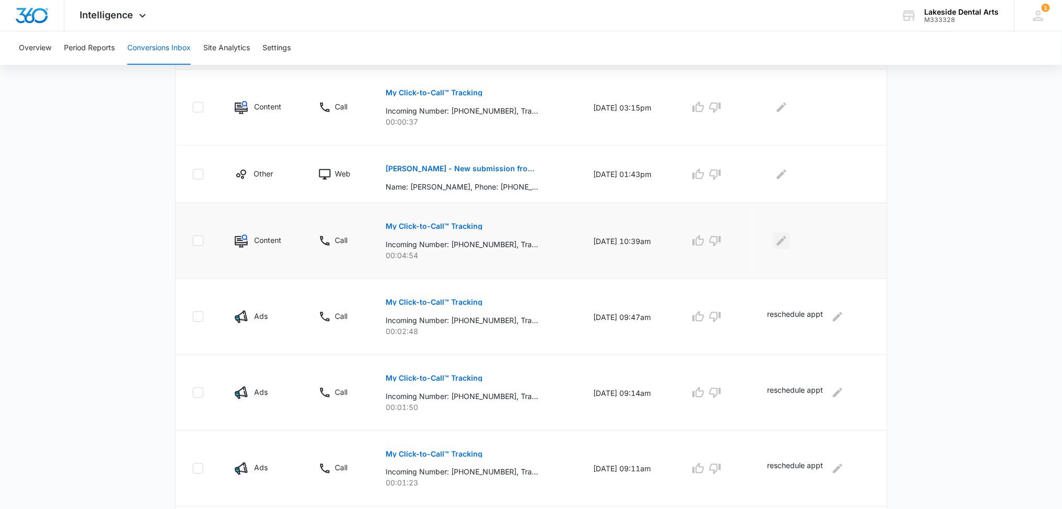
click at [731, 242] on icon "Edit Comments" at bounding box center [781, 240] width 9 height 9
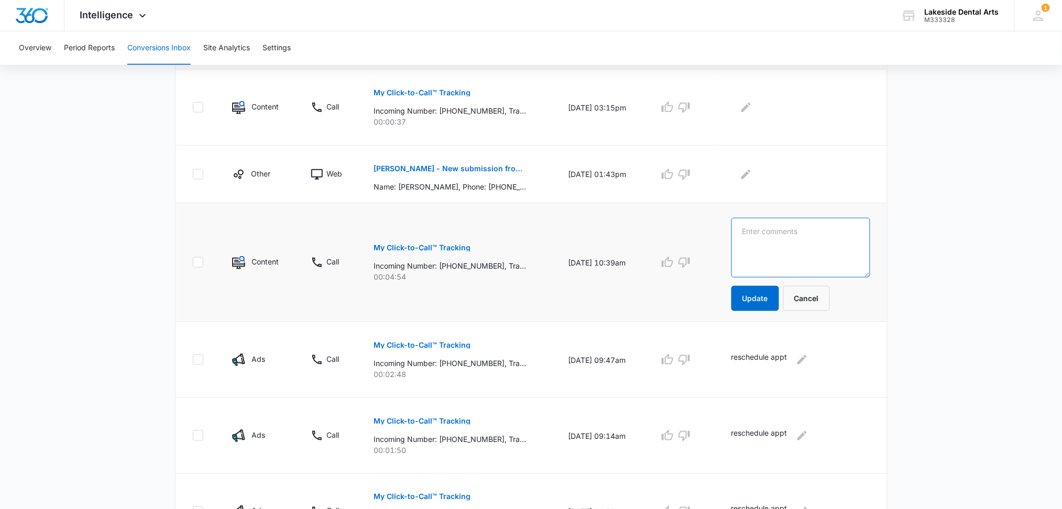
click at [731, 233] on textarea at bounding box center [801, 248] width 139 height 60
type textarea "New appt with Dr. Willey"
click at [731, 296] on button "Update" at bounding box center [756, 298] width 48 height 25
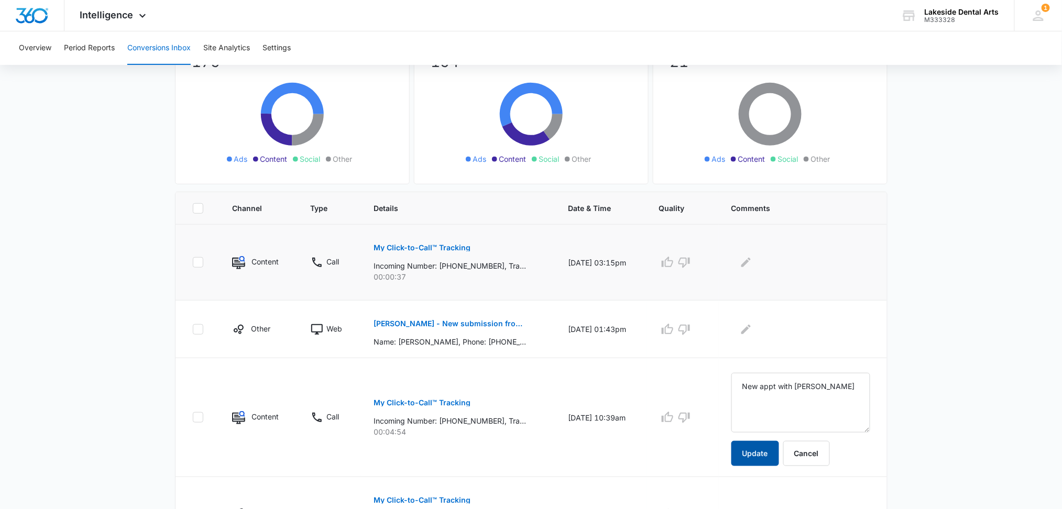
scroll to position [121, 0]
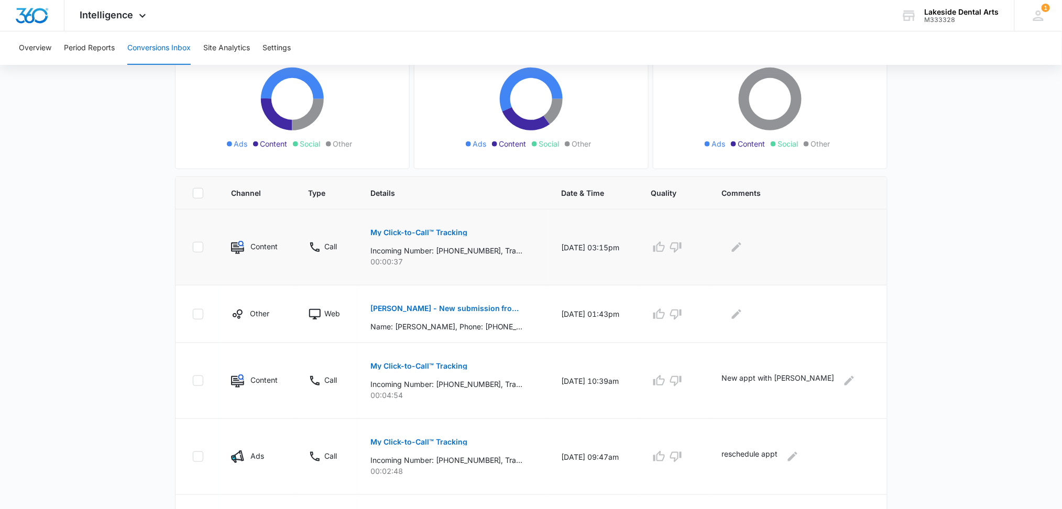
click at [434, 231] on p "My Click-to-Call™ Tracking" at bounding box center [419, 232] width 97 height 7
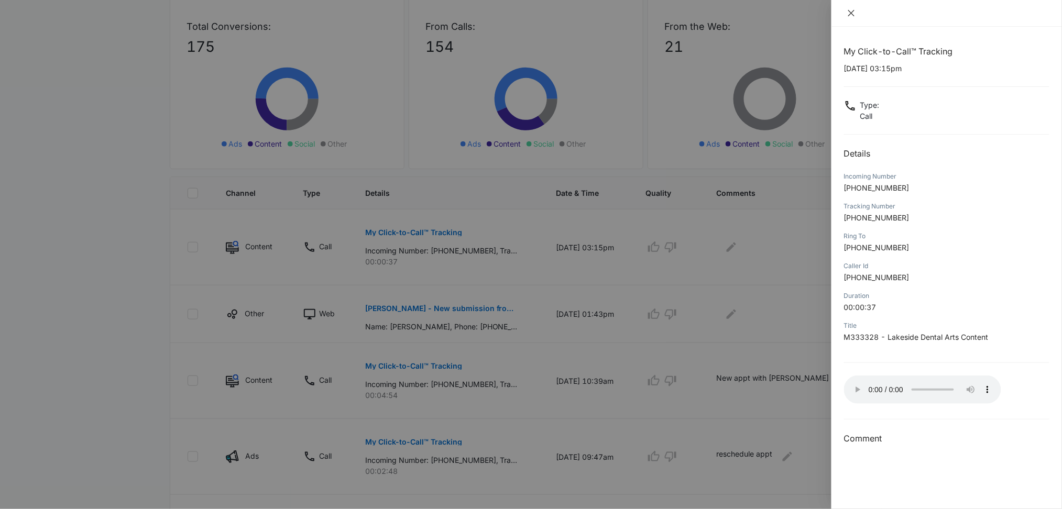
drag, startPoint x: 853, startPoint y: 14, endPoint x: 849, endPoint y: 19, distance: 6.7
click at [731, 15] on icon "close" at bounding box center [852, 13] width 6 height 6
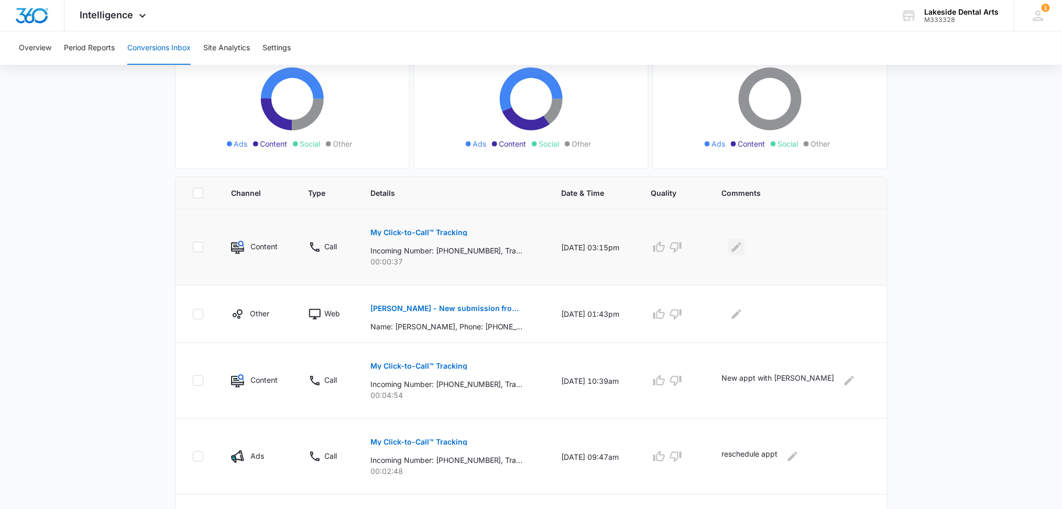
click at [731, 241] on button "Edit Comments" at bounding box center [736, 247] width 17 height 17
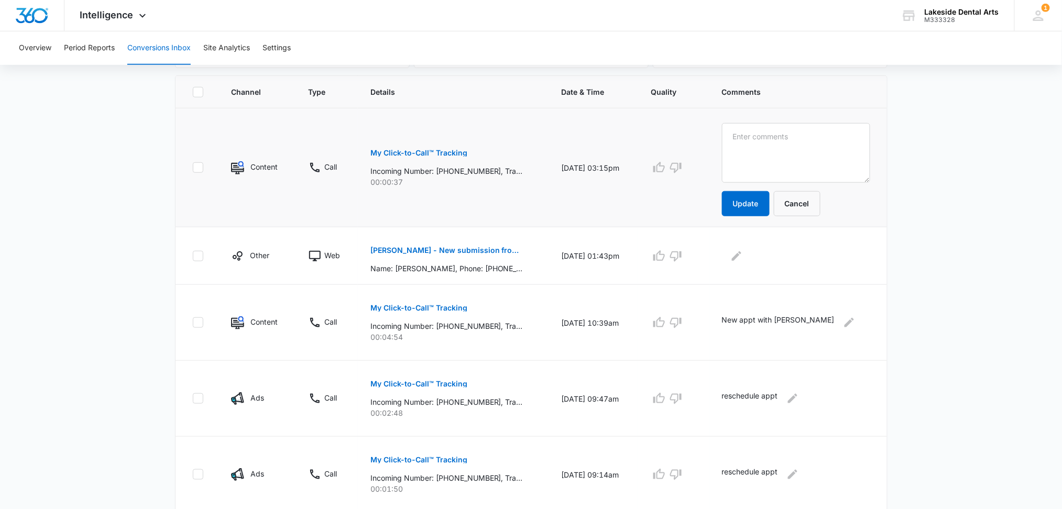
scroll to position [217, 0]
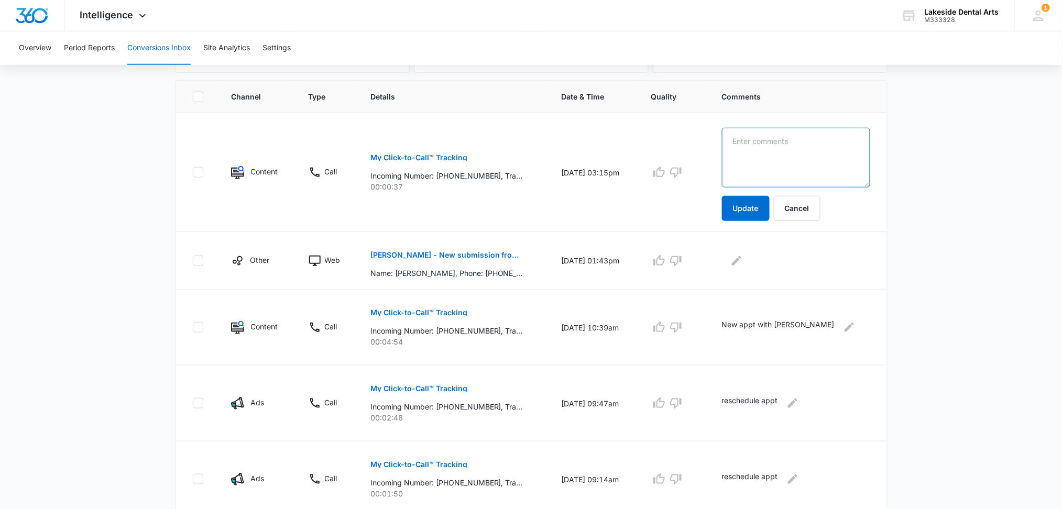
click at [731, 146] on textarea at bounding box center [796, 158] width 148 height 60
type textarea "Fax #"
click at [731, 202] on button "Update" at bounding box center [746, 208] width 48 height 25
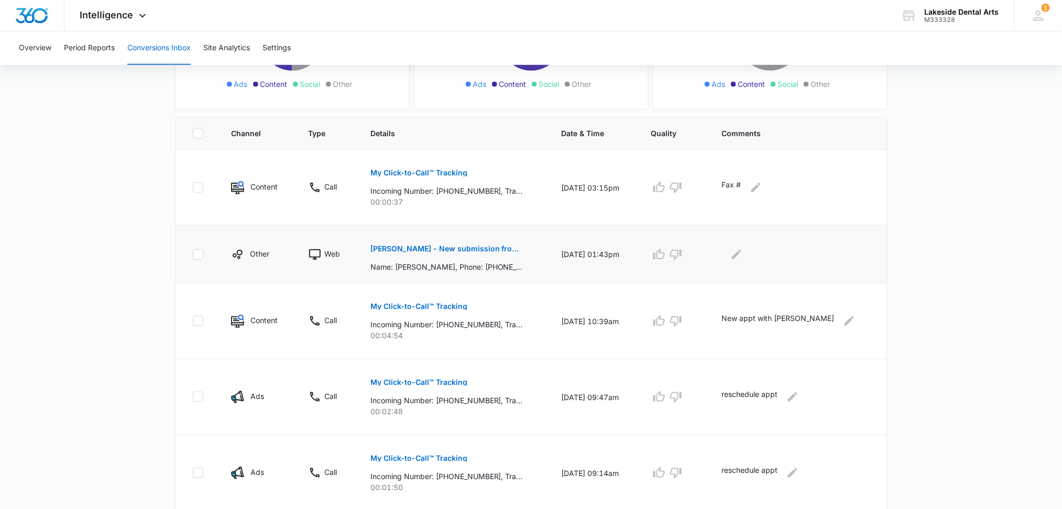
scroll to position [147, 0]
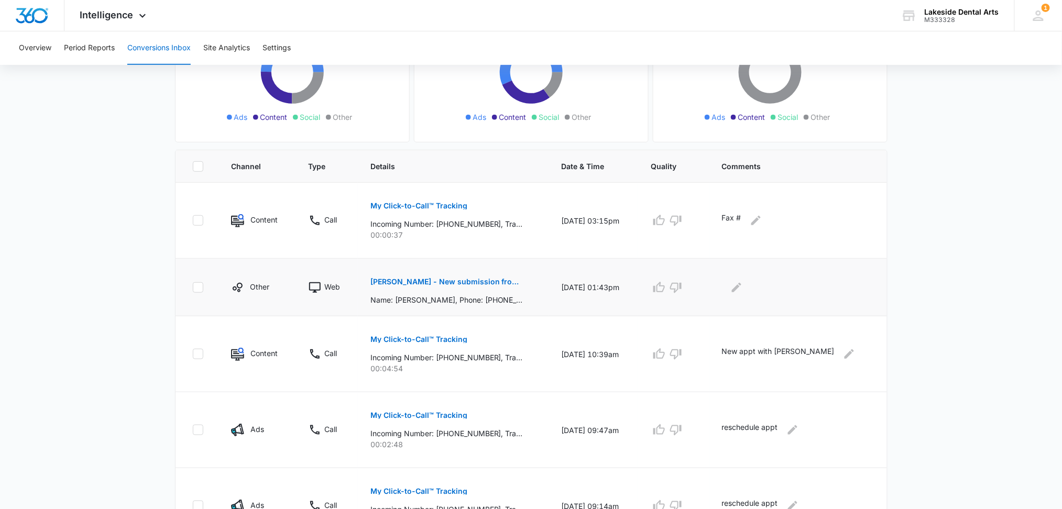
click at [476, 279] on p "DONALD J HARP - New submission from Medical Request Appointment Form" at bounding box center [447, 281] width 153 height 7
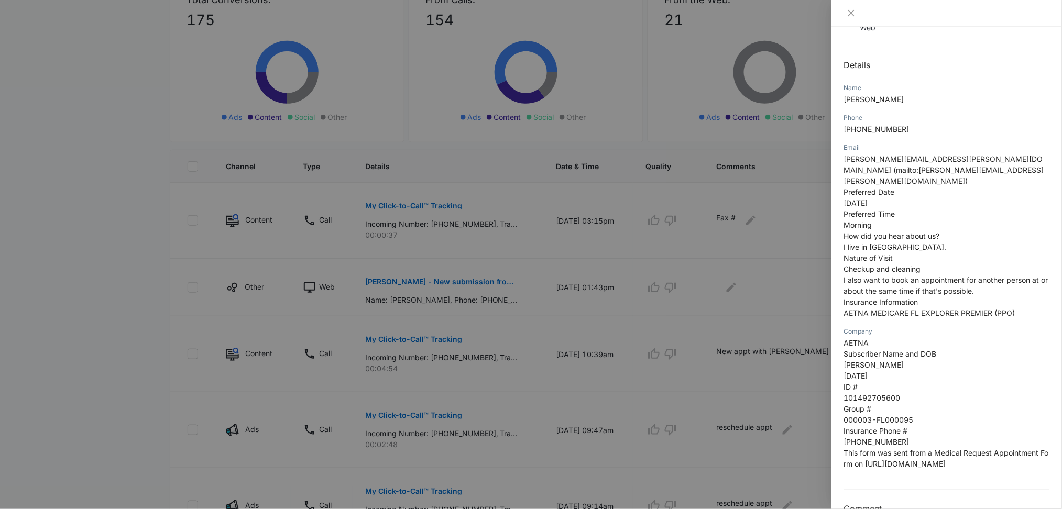
scroll to position [127, 0]
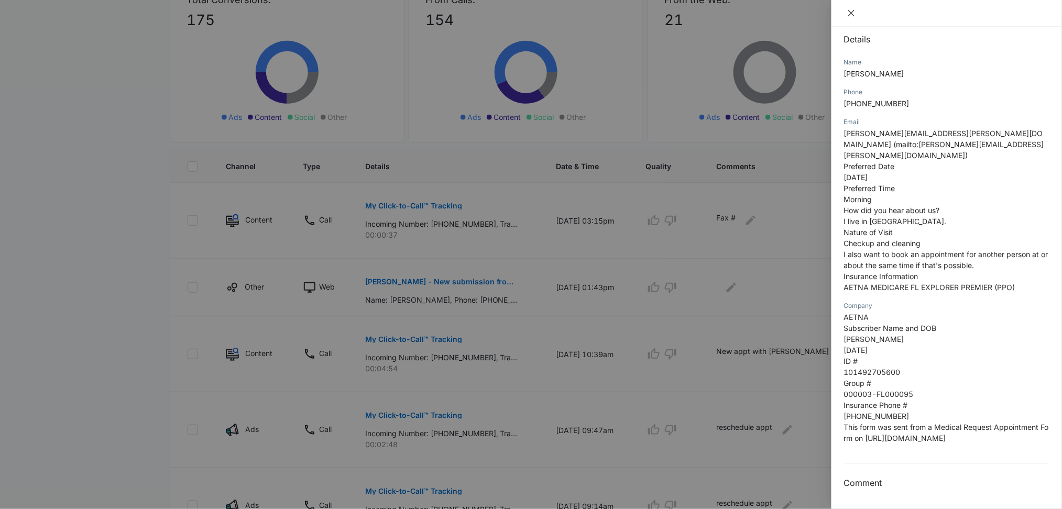
click at [731, 13] on icon "close" at bounding box center [851, 13] width 8 height 8
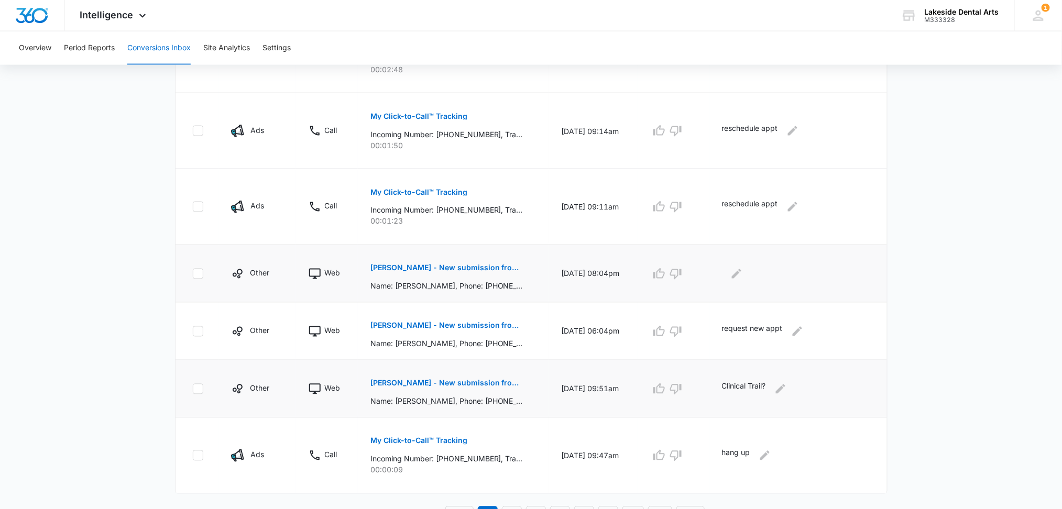
scroll to position [540, 0]
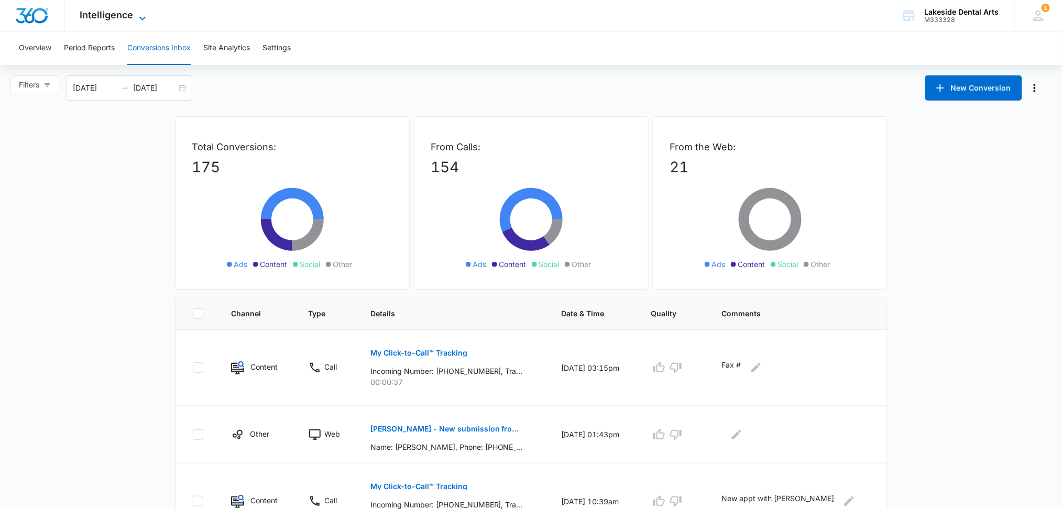
click at [141, 13] on icon at bounding box center [142, 18] width 13 height 13
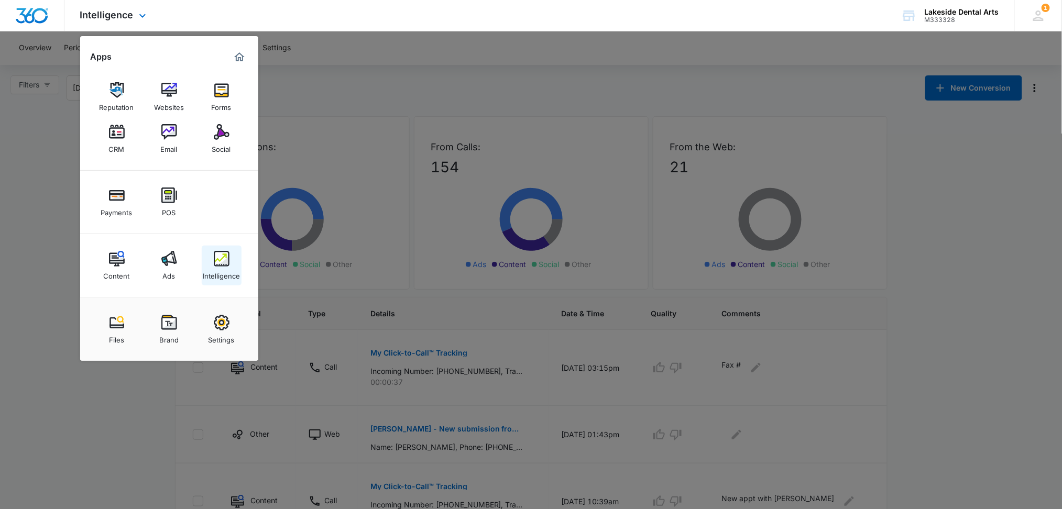
click at [224, 267] on div "Intelligence" at bounding box center [221, 274] width 37 height 14
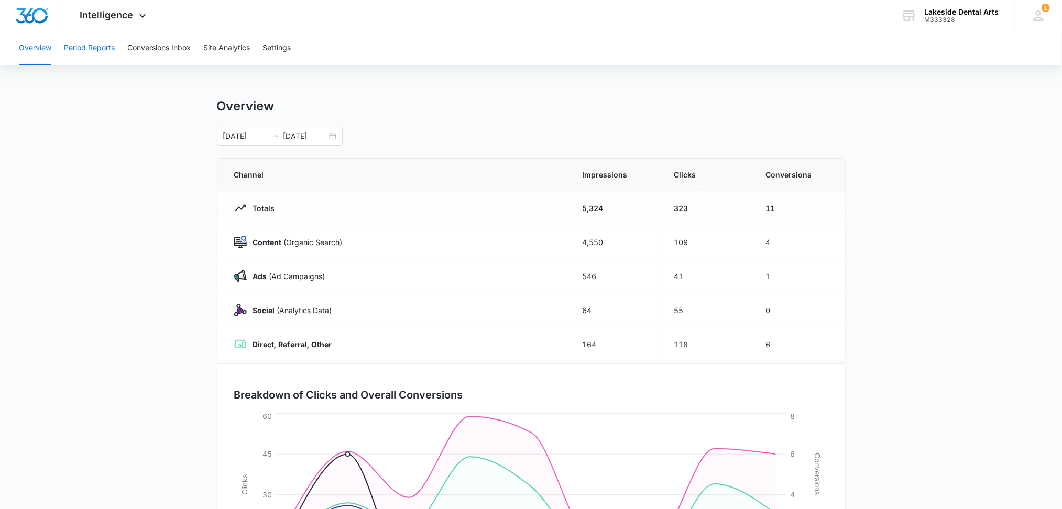
click at [104, 50] on button "Period Reports" at bounding box center [89, 48] width 51 height 34
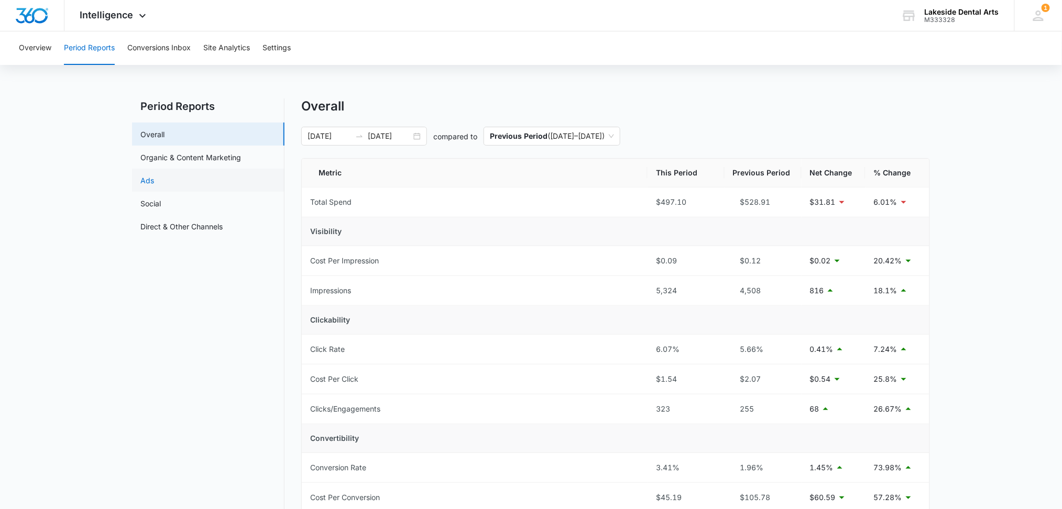
click at [154, 179] on link "Ads" at bounding box center [147, 180] width 14 height 11
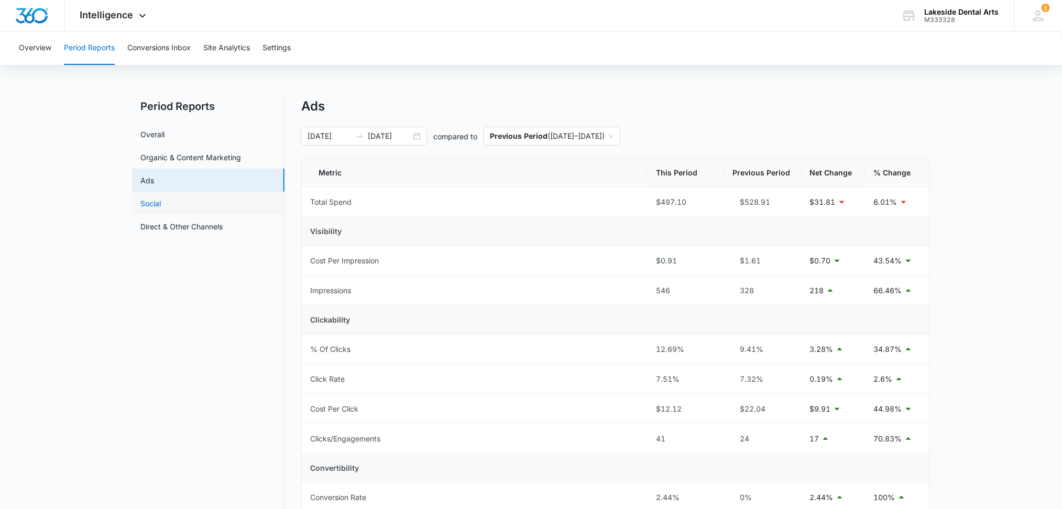
click at [155, 203] on link "Social" at bounding box center [150, 203] width 20 height 11
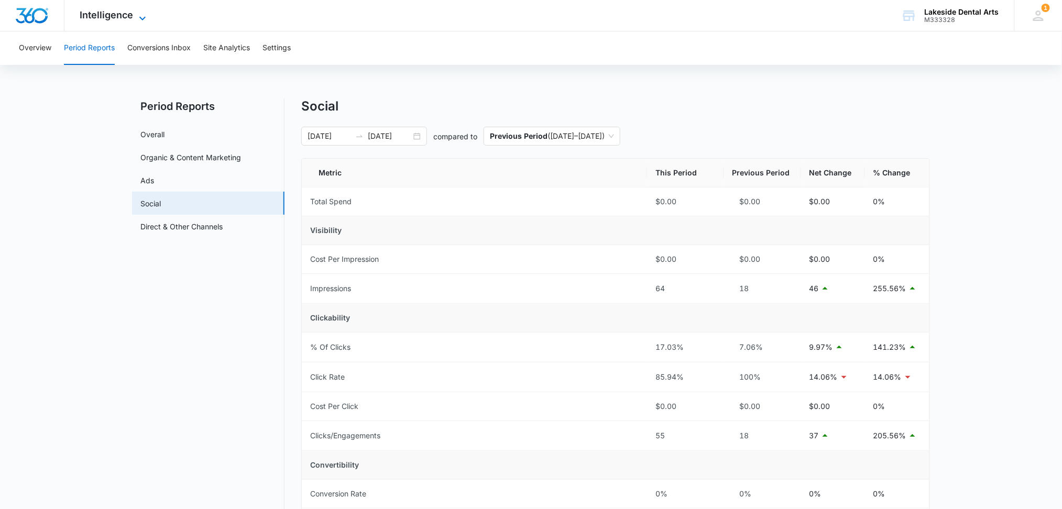
click at [140, 16] on icon at bounding box center [142, 18] width 13 height 13
click at [165, 129] on link "Overall" at bounding box center [152, 134] width 24 height 11
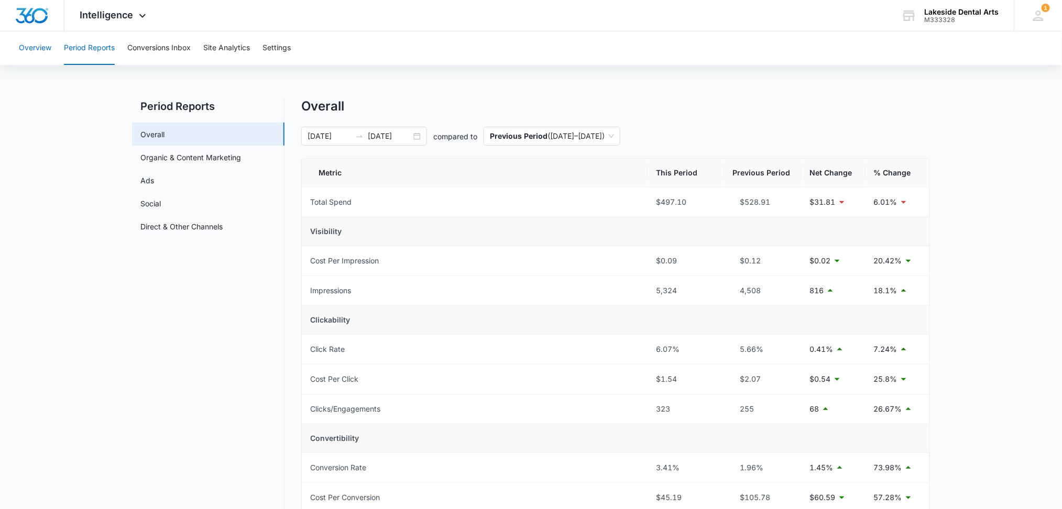
click at [31, 46] on button "Overview" at bounding box center [35, 48] width 32 height 34
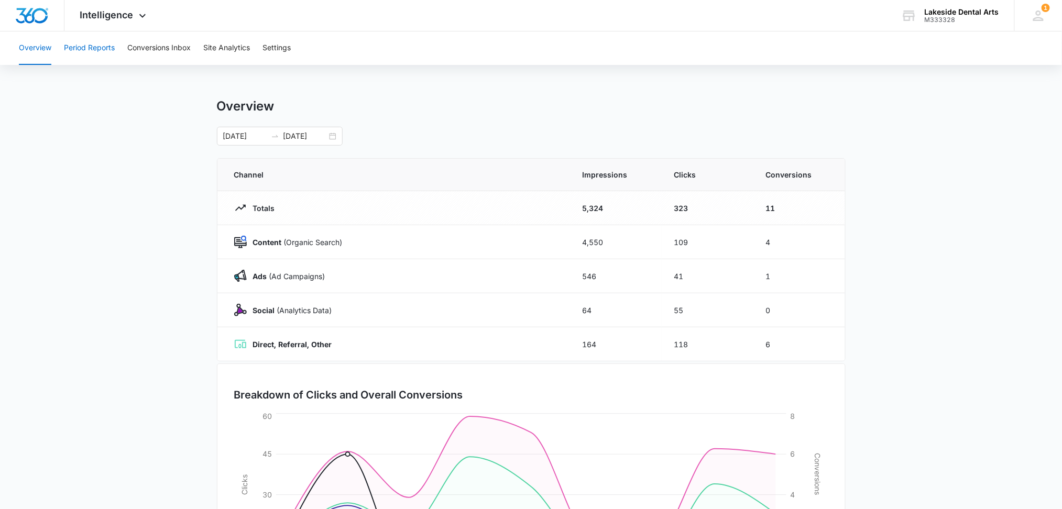
click at [86, 46] on button "Period Reports" at bounding box center [89, 48] width 51 height 34
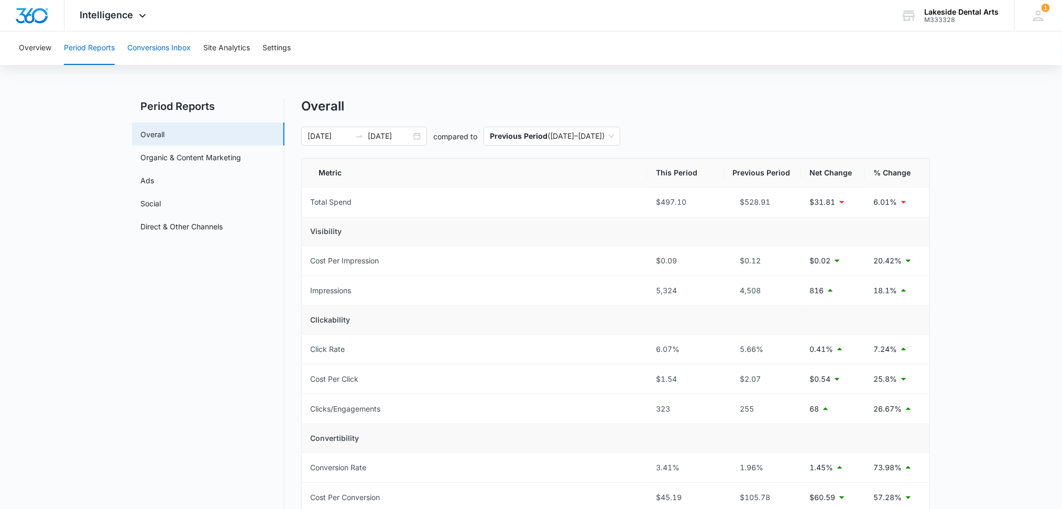
click at [171, 49] on button "Conversions Inbox" at bounding box center [158, 48] width 63 height 34
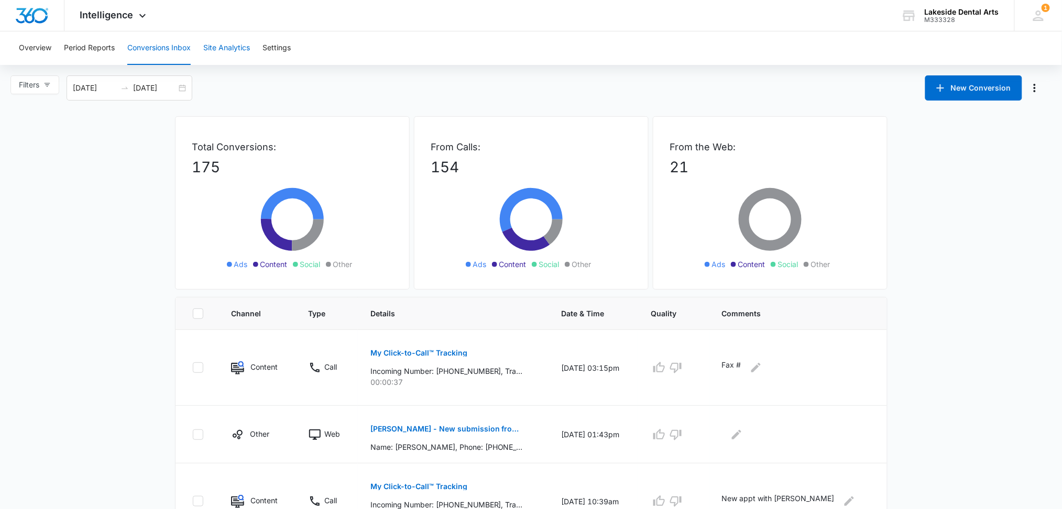
click at [222, 48] on button "Site Analytics" at bounding box center [226, 48] width 47 height 34
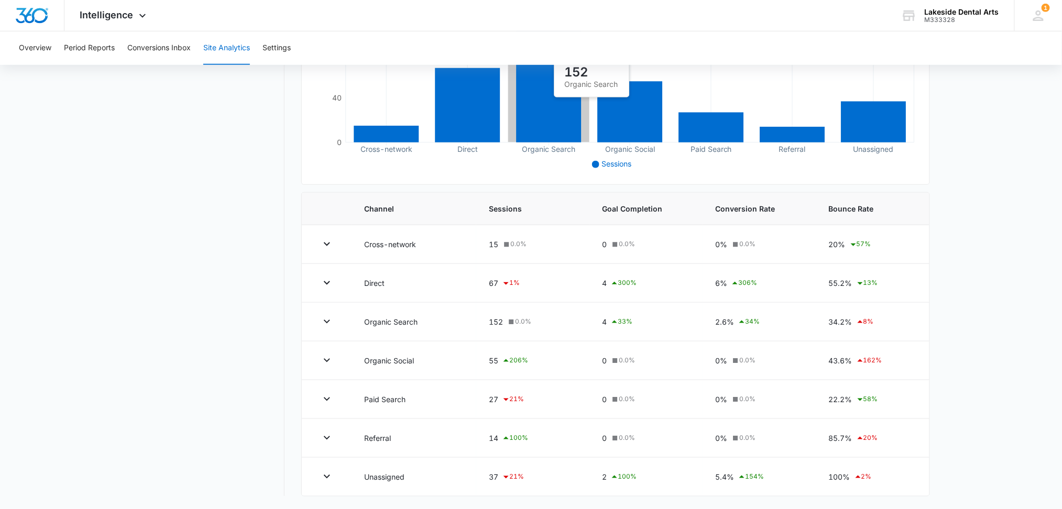
scroll to position [237, 0]
click at [138, 17] on icon at bounding box center [142, 18] width 13 height 13
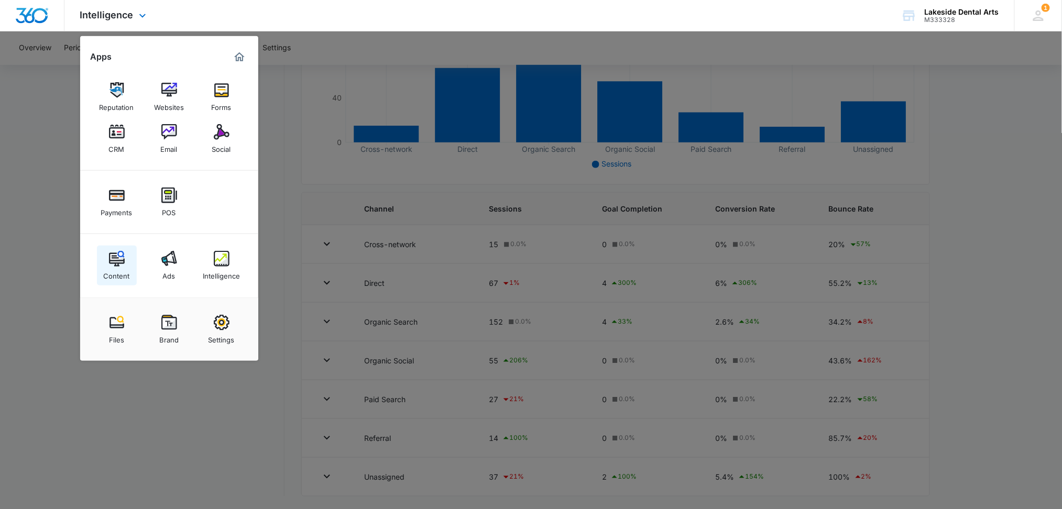
click at [116, 267] on div "Content" at bounding box center [117, 274] width 26 height 14
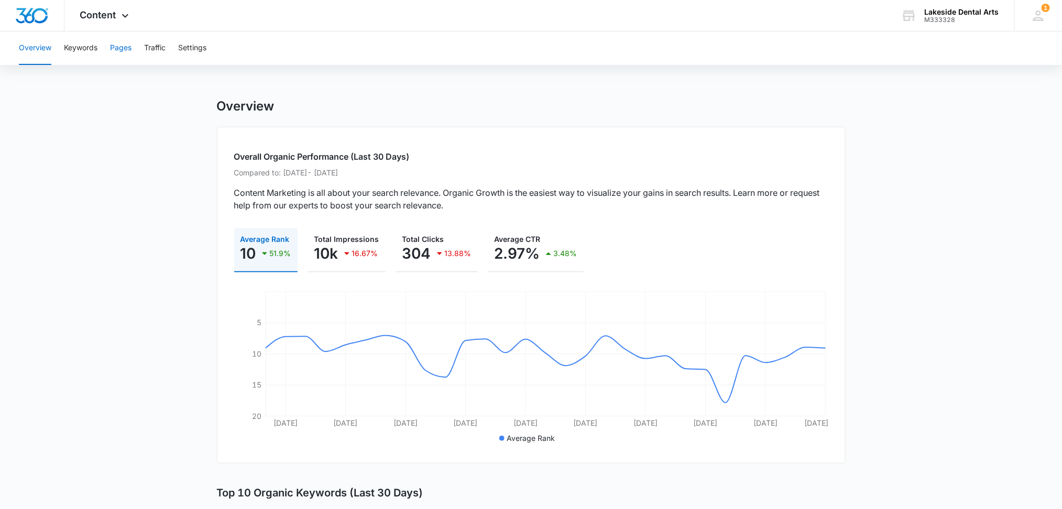
click at [119, 49] on button "Pages" at bounding box center [120, 48] width 21 height 34
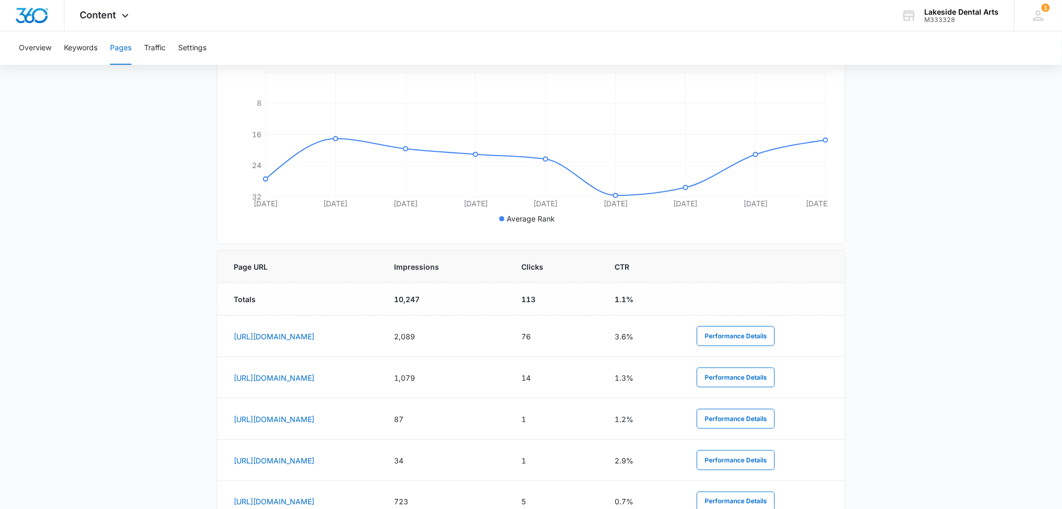
scroll to position [279, 0]
